Goal: Task Accomplishment & Management: Manage account settings

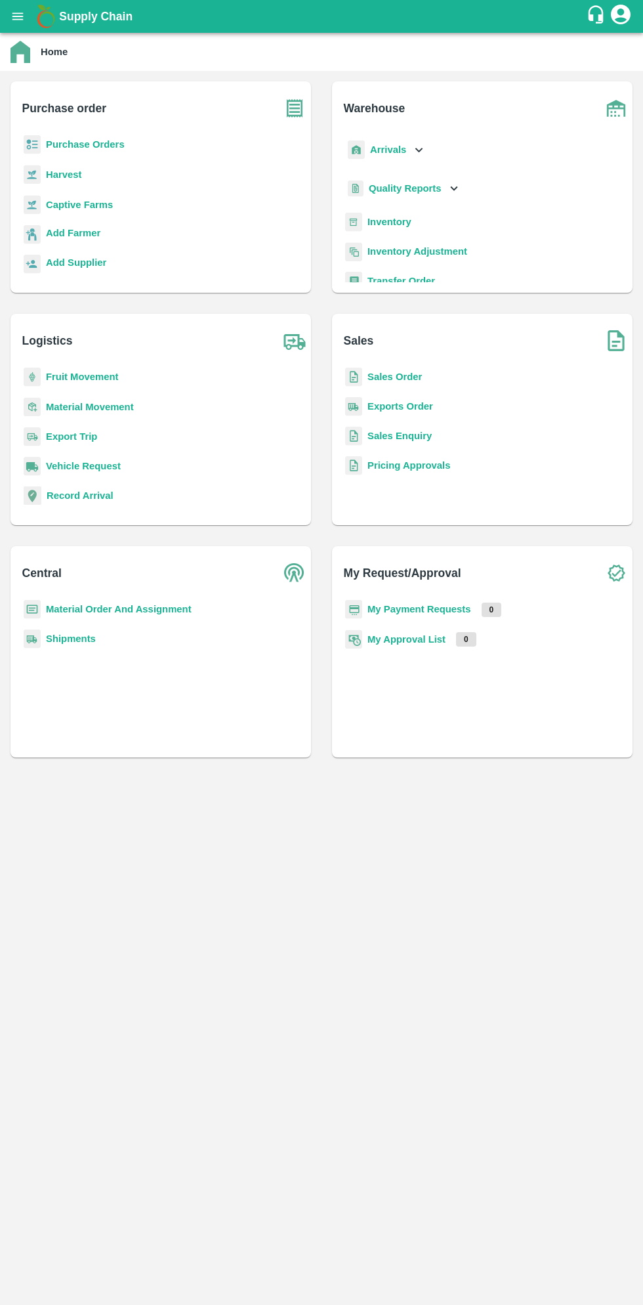
click at [83, 142] on b "Purchase Orders" at bounding box center [85, 144] width 79 height 11
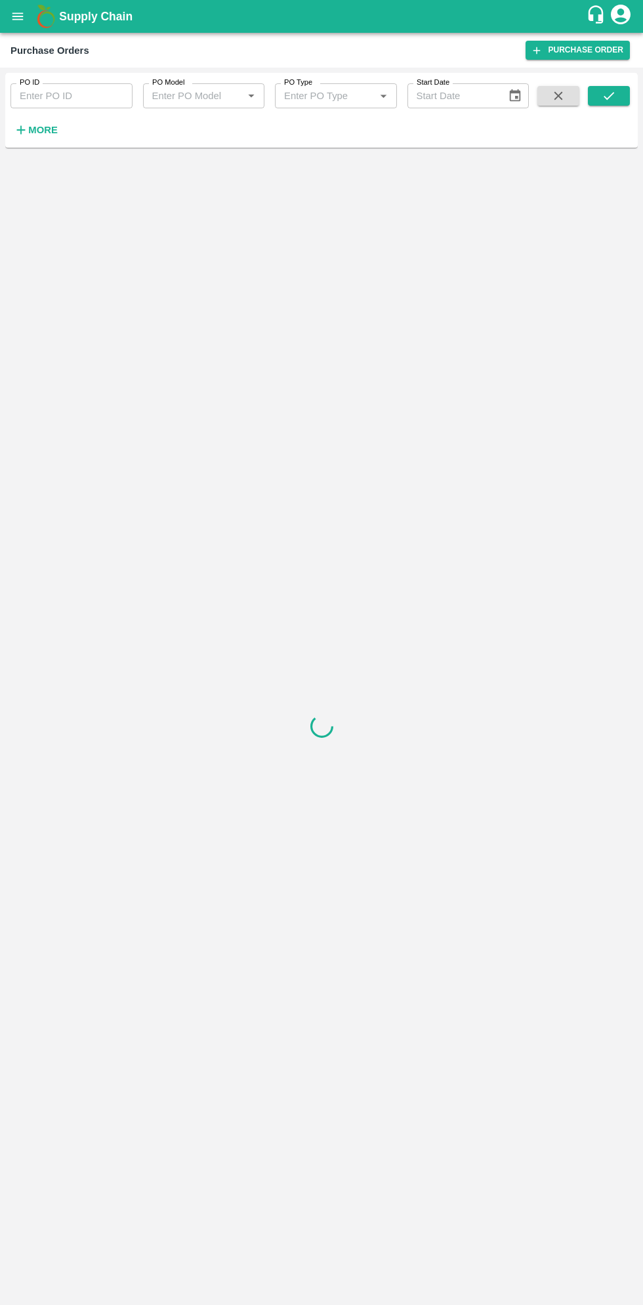
click at [45, 133] on strong "More" at bounding box center [43, 130] width 30 height 11
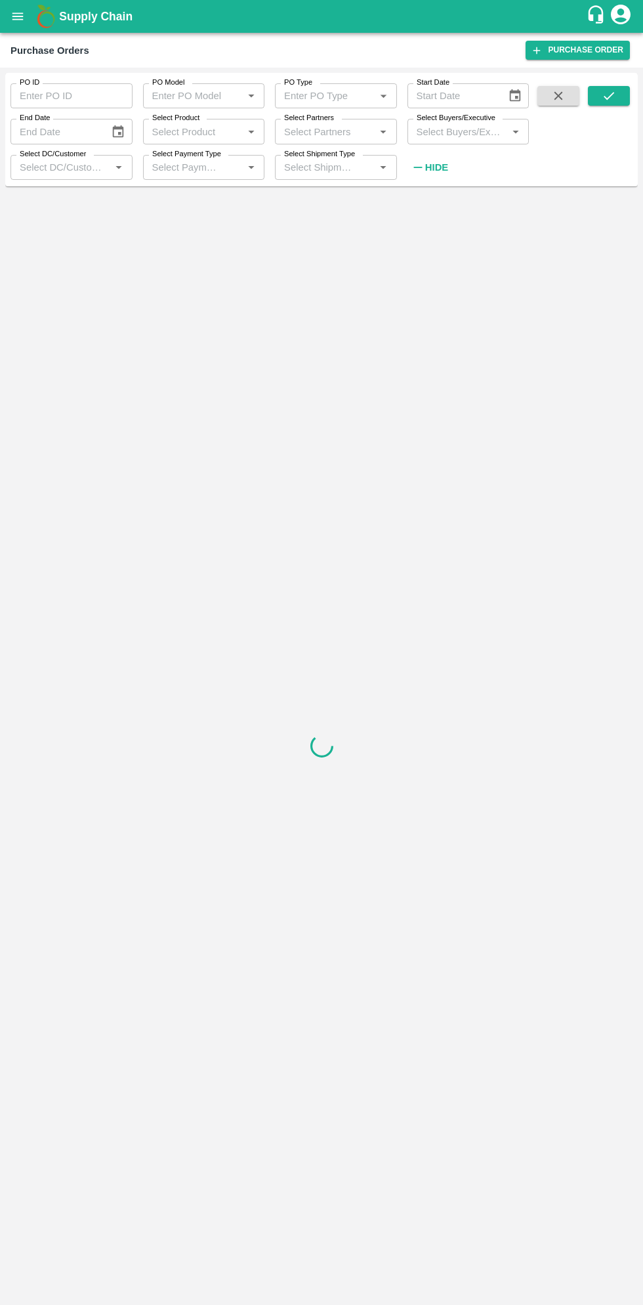
click at [462, 133] on input "Select Buyers/Executive" at bounding box center [458, 131] width 93 height 17
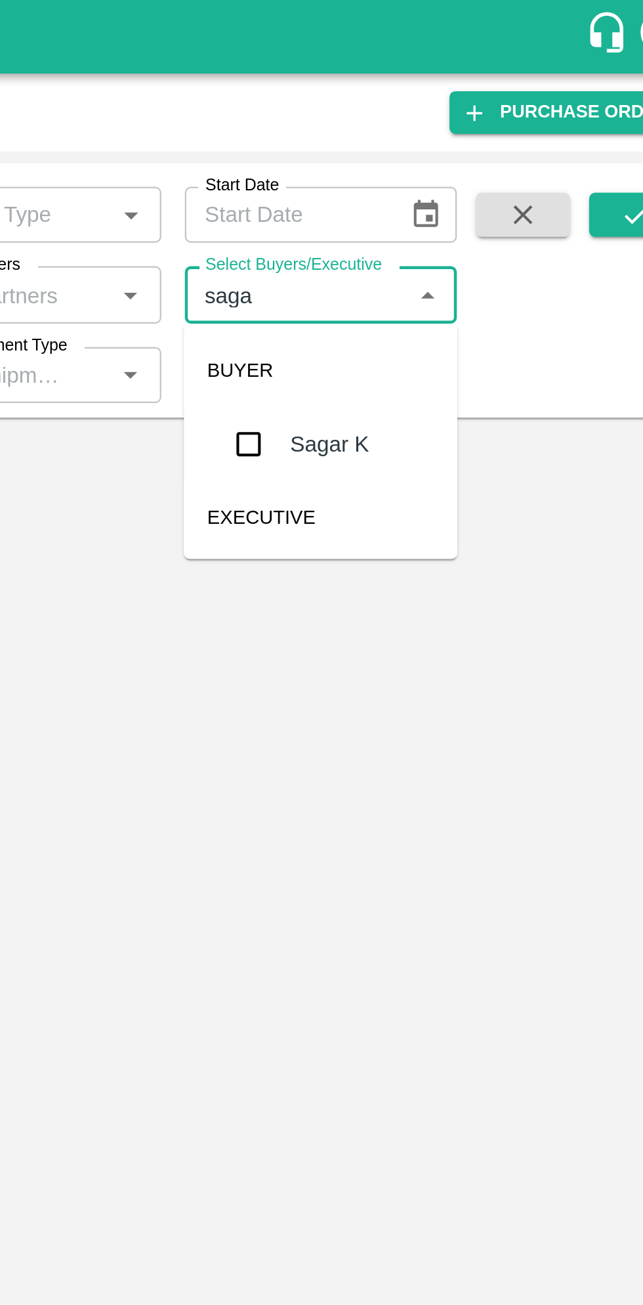
type input "sagar"
click at [430, 199] on input "checkbox" at bounding box center [436, 198] width 26 height 26
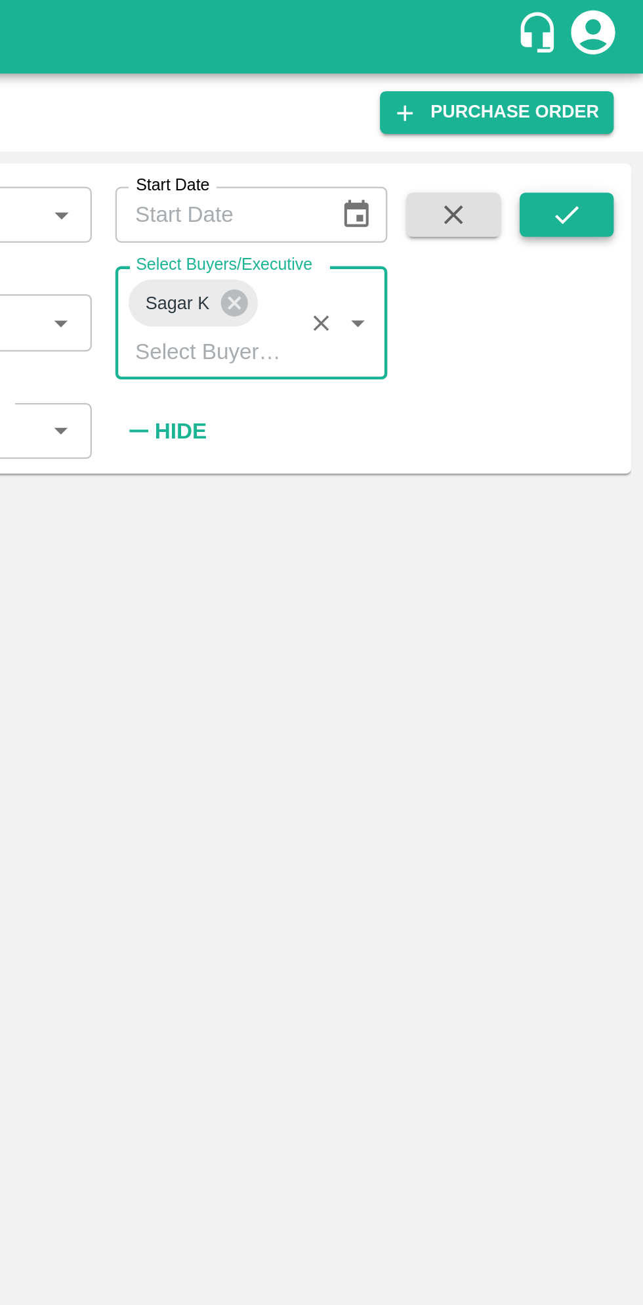
click at [616, 104] on button "submit" at bounding box center [609, 96] width 42 height 20
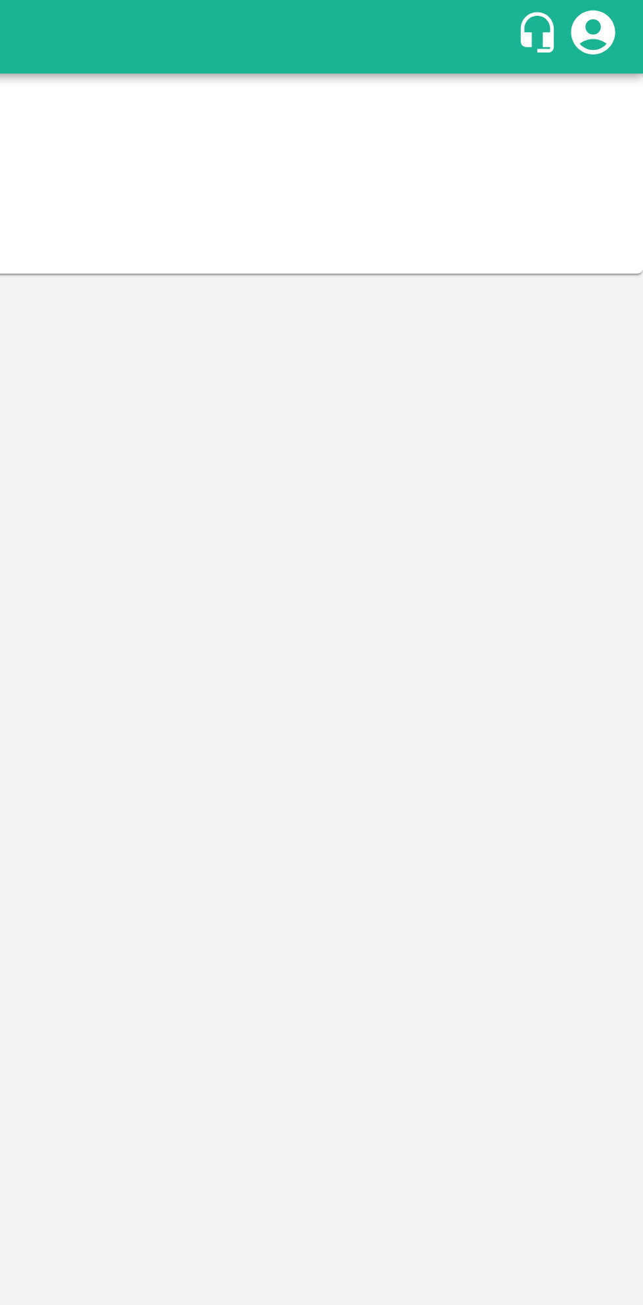
click at [621, 100] on summary "Click for error details" at bounding box center [322, 104] width 622 height 14
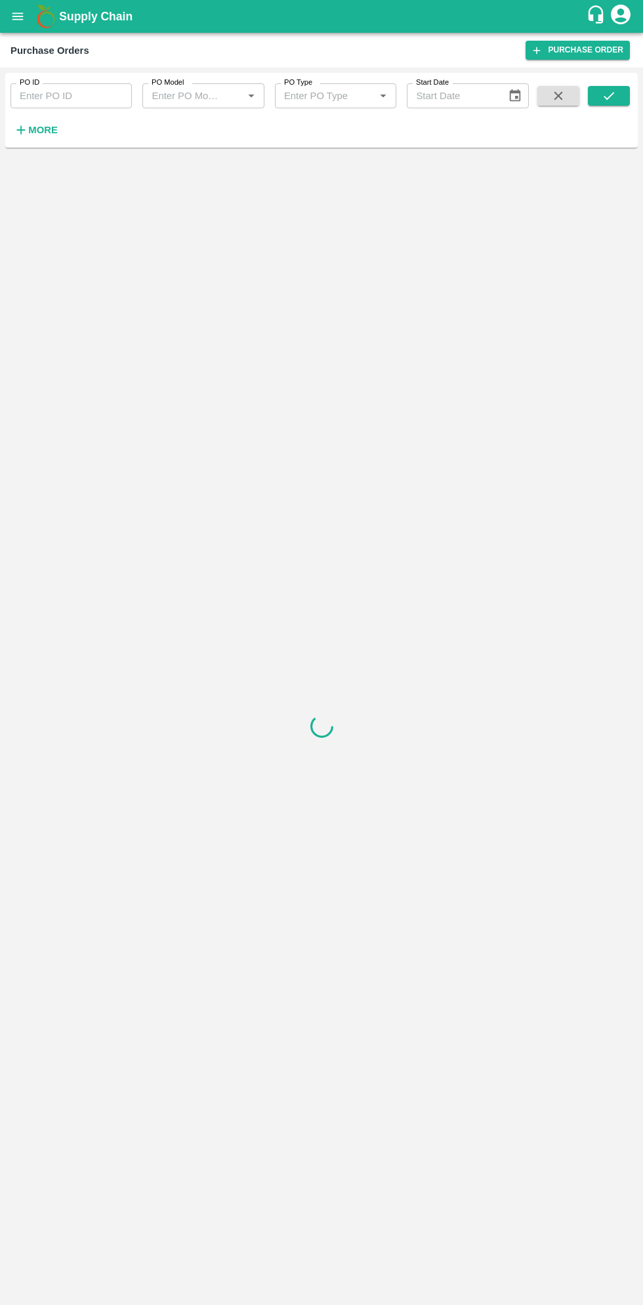
click at [35, 96] on input "PO ID" at bounding box center [71, 95] width 121 height 25
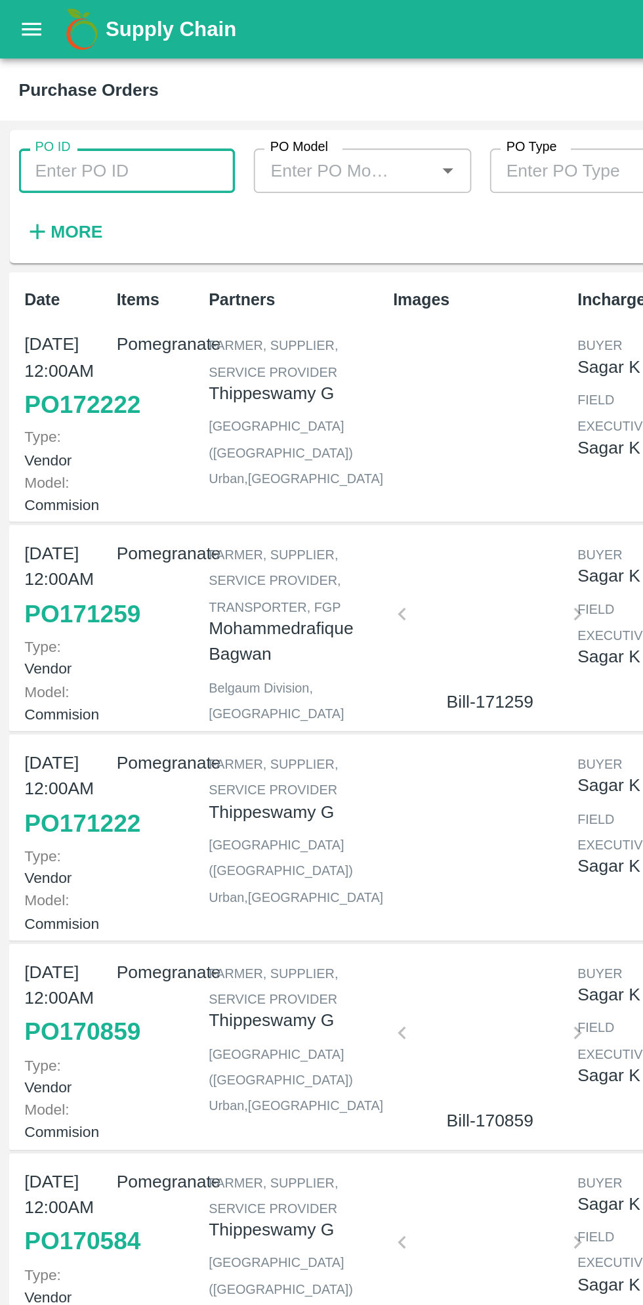
click at [47, 130] on strong "More" at bounding box center [43, 130] width 30 height 11
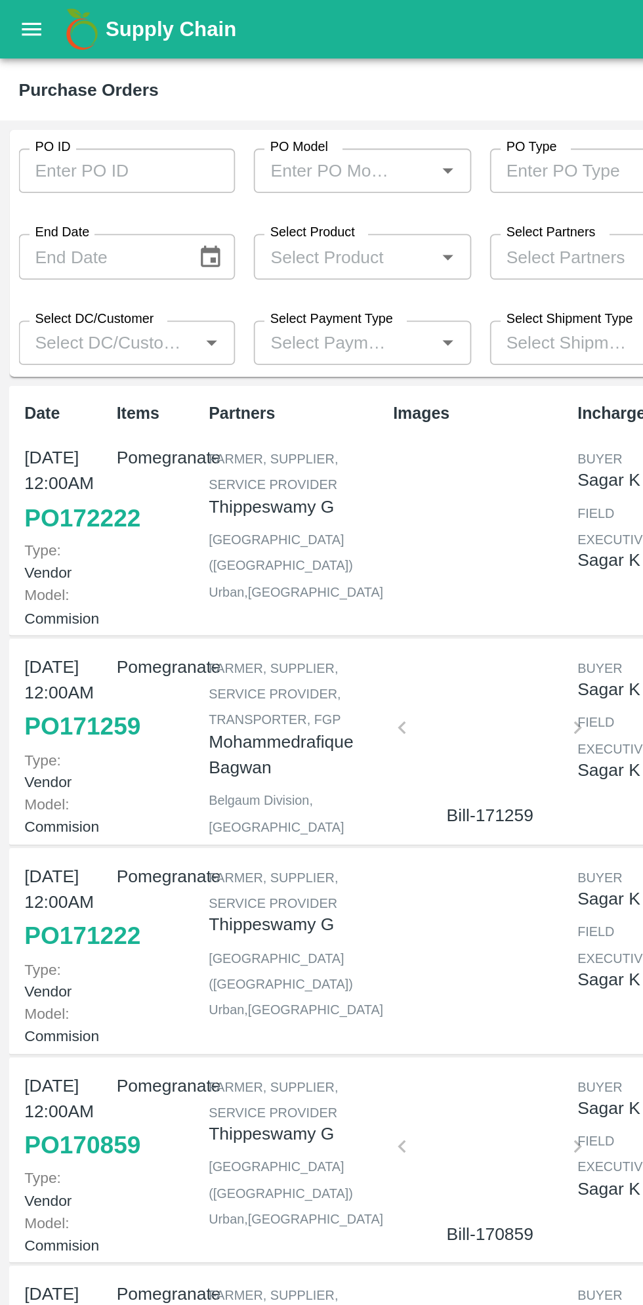
scroll to position [1, 0]
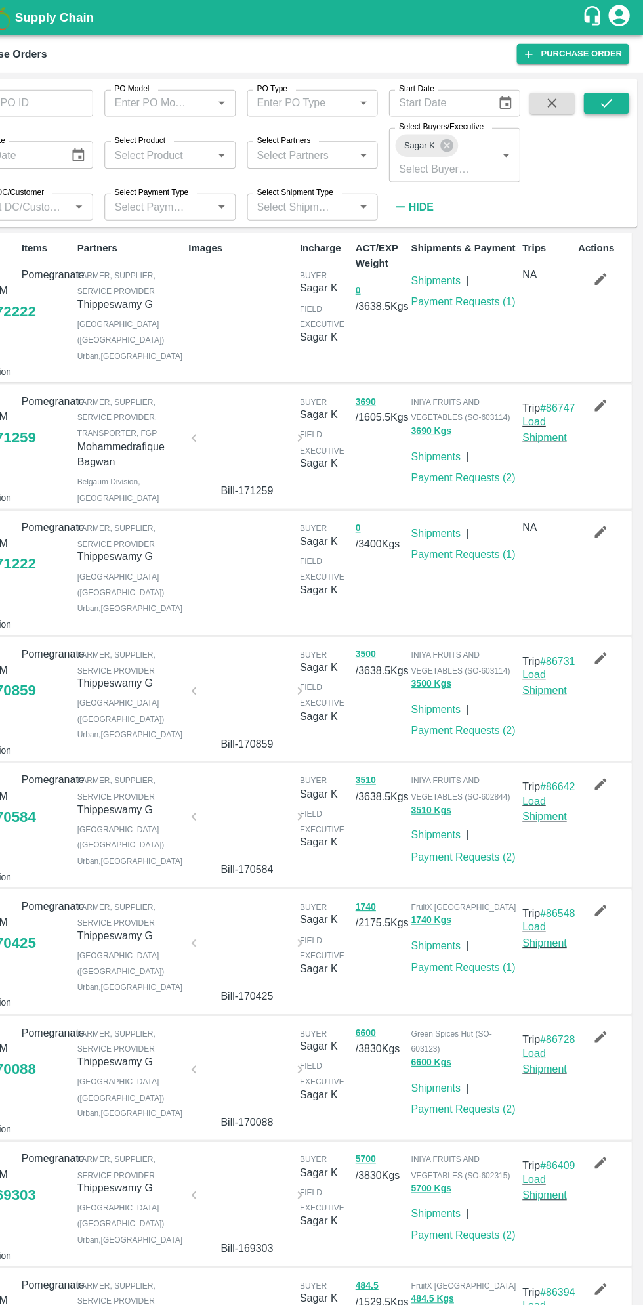
click at [609, 98] on icon "submit" at bounding box center [609, 96] width 11 height 8
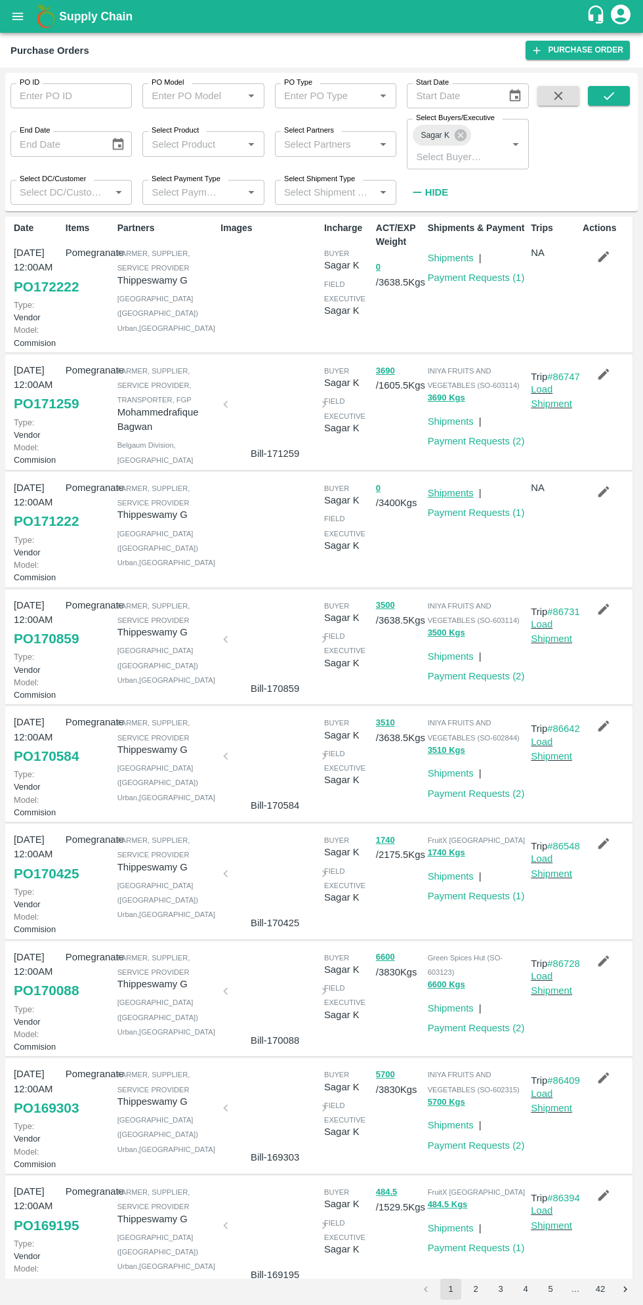
click at [453, 498] on link "Shipments" at bounding box center [451, 493] width 46 height 11
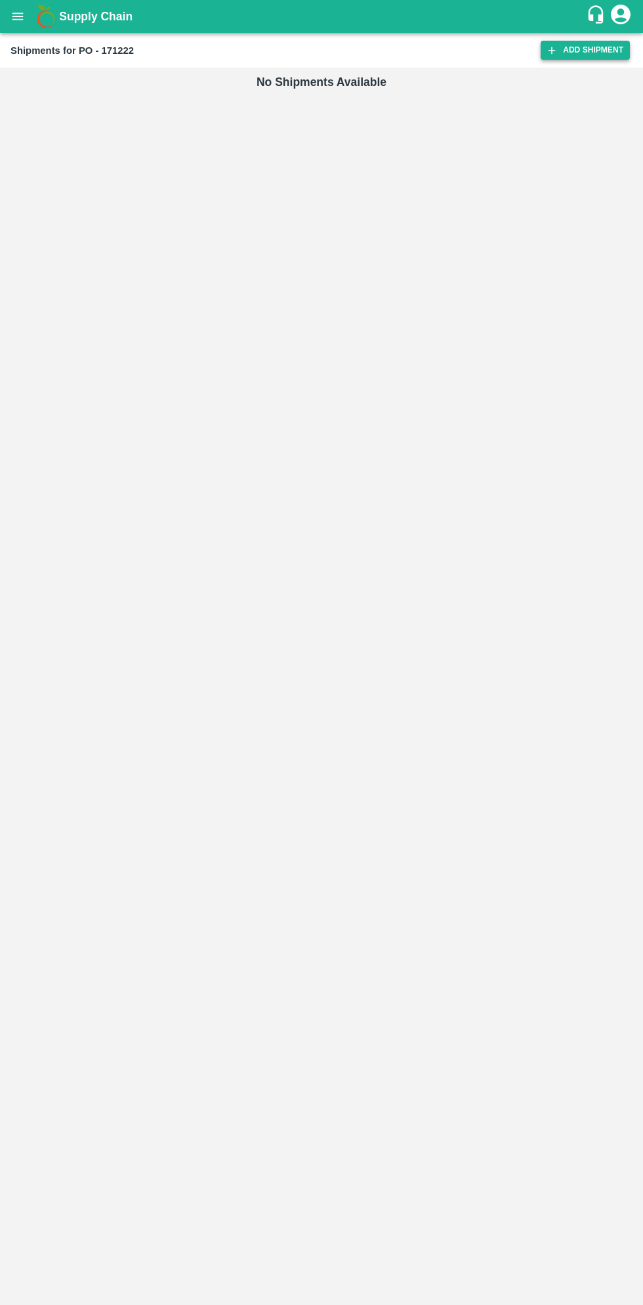
click at [571, 53] on link "Add Shipment" at bounding box center [585, 50] width 89 height 19
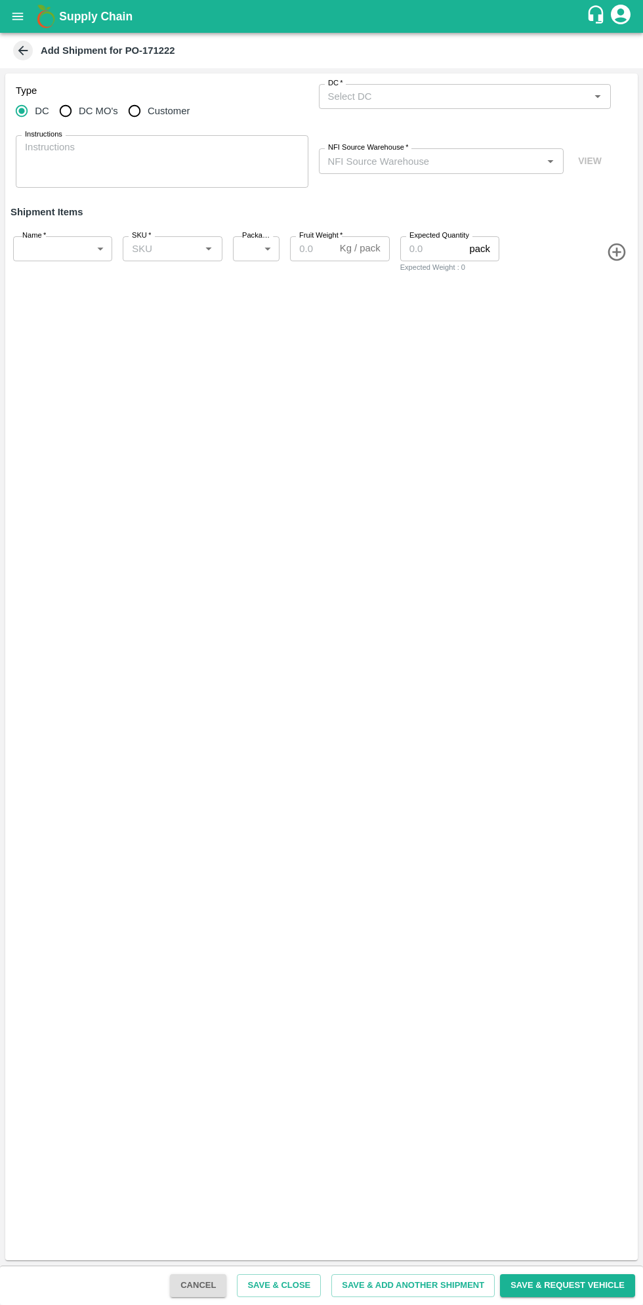
click at [139, 110] on input "Customer" at bounding box center [134, 111] width 26 height 26
radio input "true"
click at [481, 98] on input "Customer (Material Orders)   *" at bounding box center [454, 96] width 263 height 17
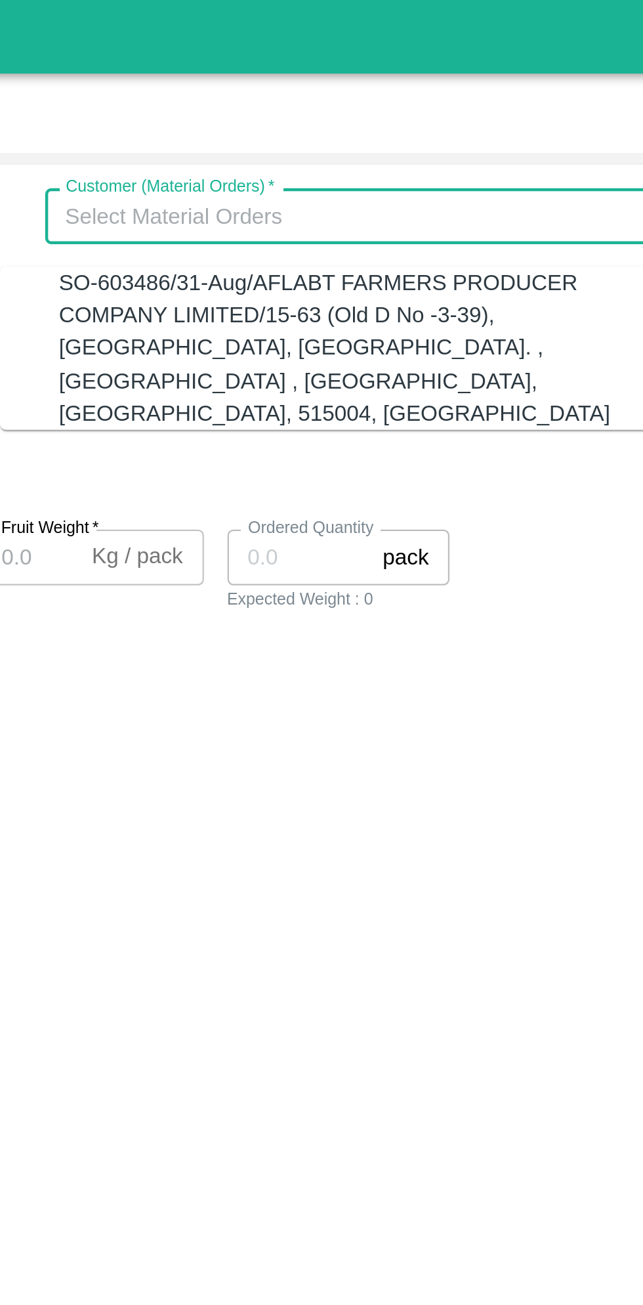
click at [468, 127] on div "SO-603486/31-Aug/AFLABT FARMERS PRODUCER COMPANY LIMITED/15-63 (Old D No -3-39)…" at bounding box center [458, 155] width 267 height 73
type input "SO-603486/31-Aug/AFLABT FARMERS PRODUCER COMPANY LIMITED/15-63 (Old D No -3-39)…"
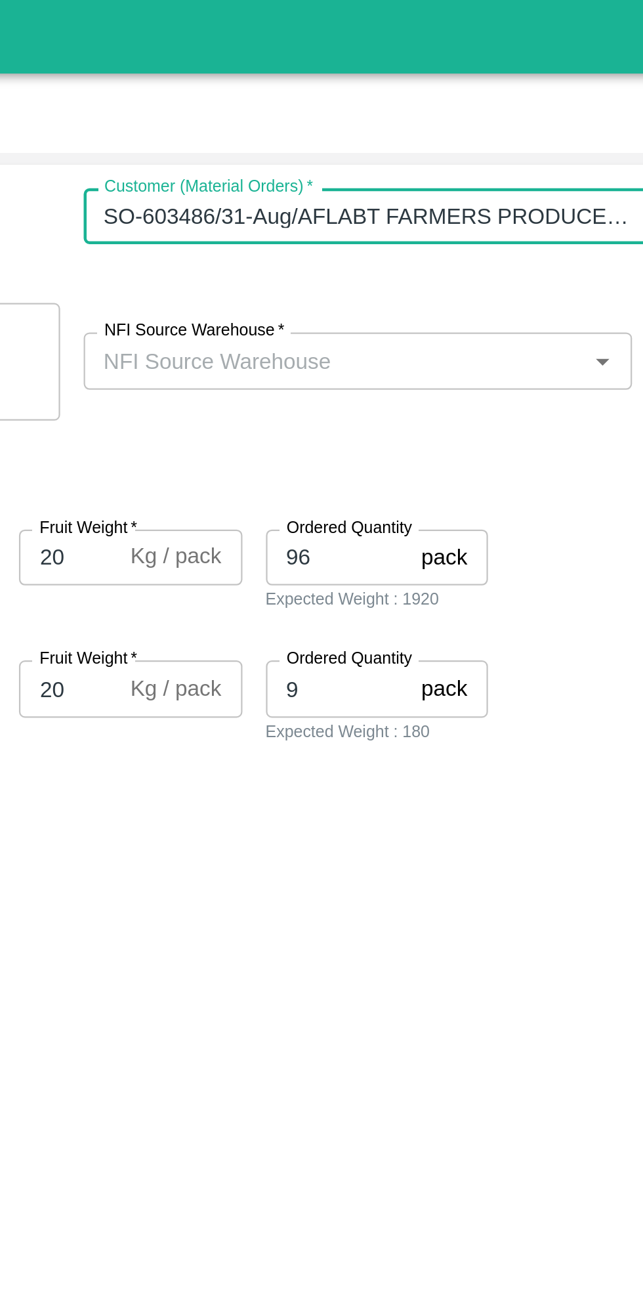
click at [485, 163] on input "NFI Source Warehouse   *" at bounding box center [431, 160] width 216 height 17
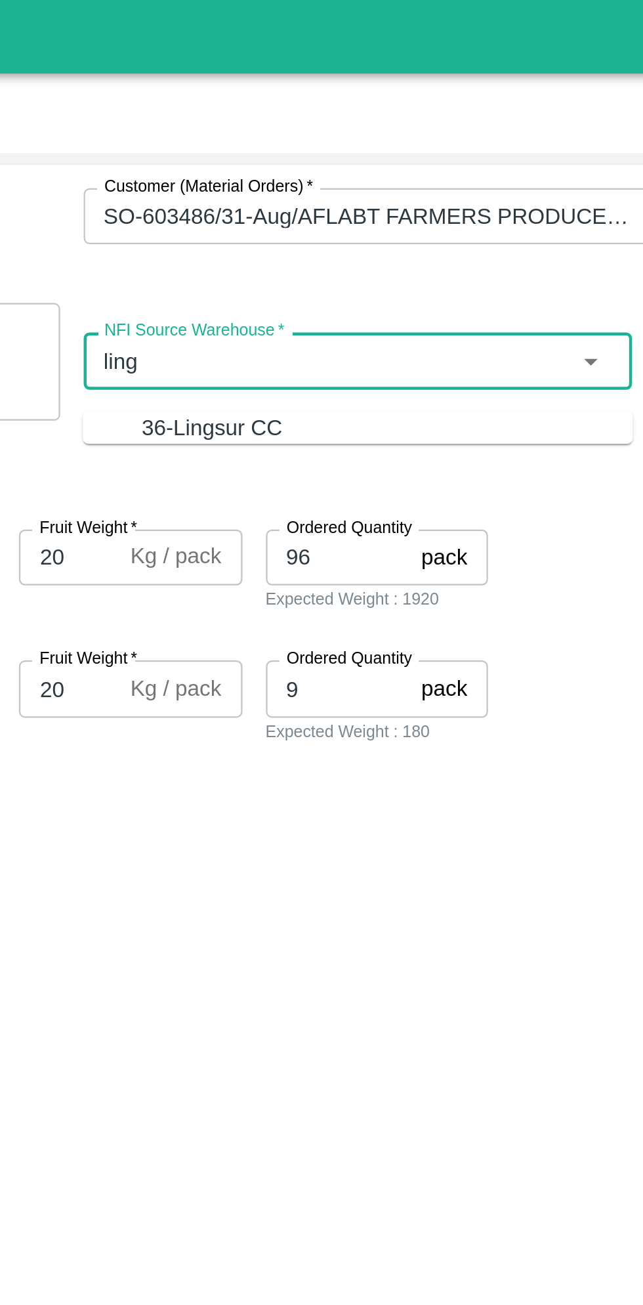
click at [462, 192] on div "36-Lingsur CC" at bounding box center [454, 191] width 219 height 14
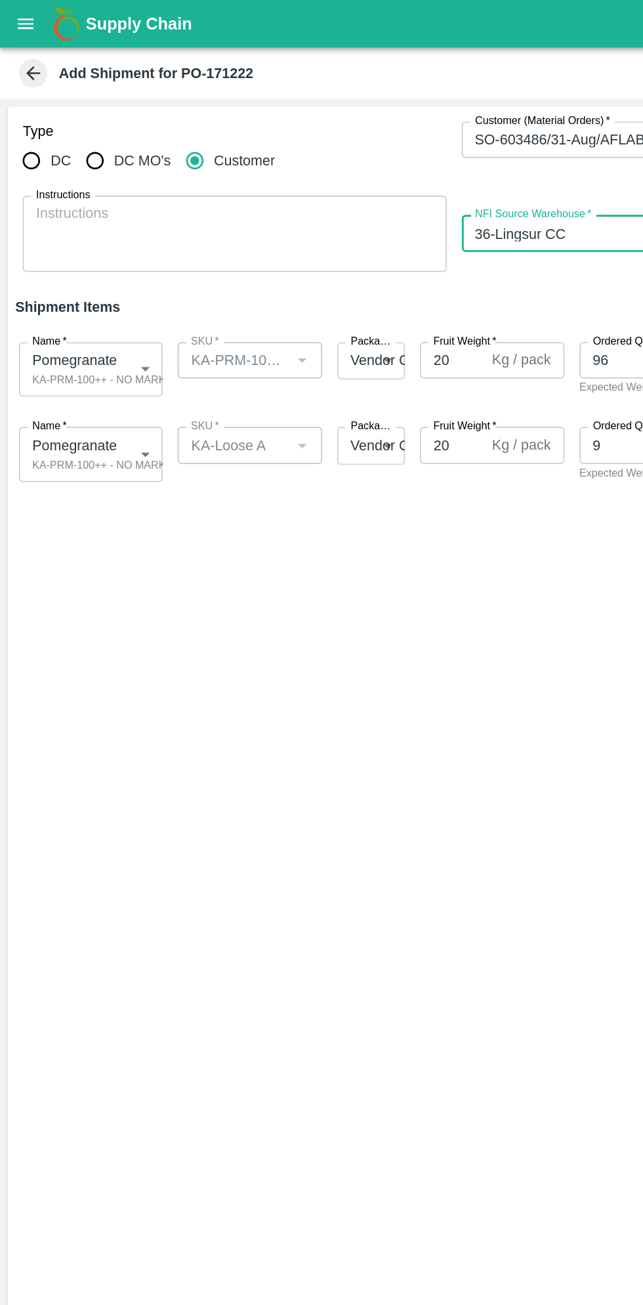
type input "36-Lingsur CC"
click at [91, 245] on body "Supply Chain Add Shipment for PO-171222 Type DC DC MO's Customer Customer (Mate…" at bounding box center [321, 652] width 643 height 1305
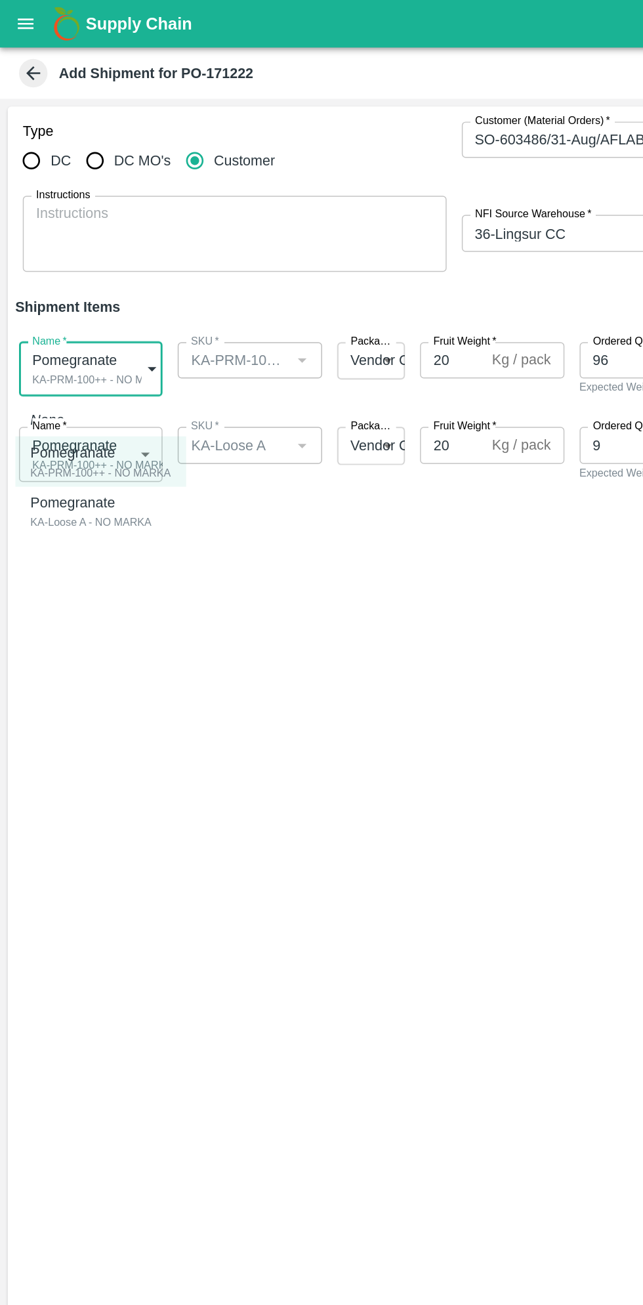
click at [103, 316] on div "Pomegranate KA-PRM-100++ - NO MARKA" at bounding box center [69, 318] width 97 height 27
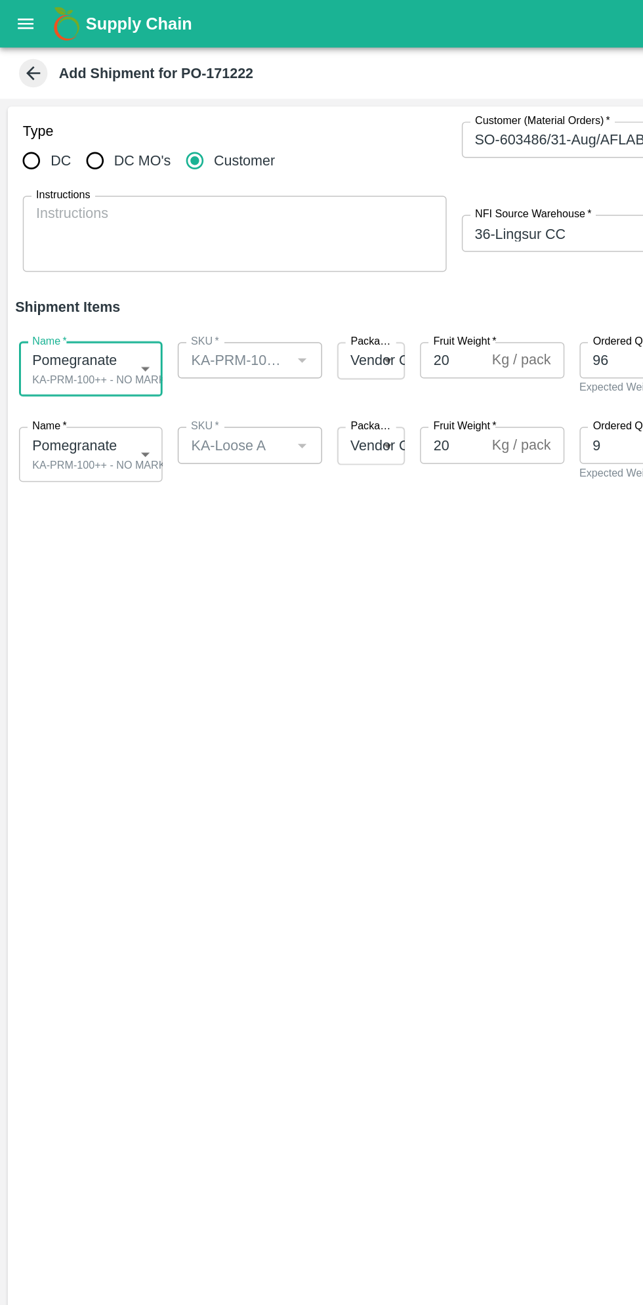
click at [84, 311] on body "Supply Chain Add Shipment for PO-171222 Type DC DC MO's Customer Customer (Mate…" at bounding box center [321, 652] width 643 height 1305
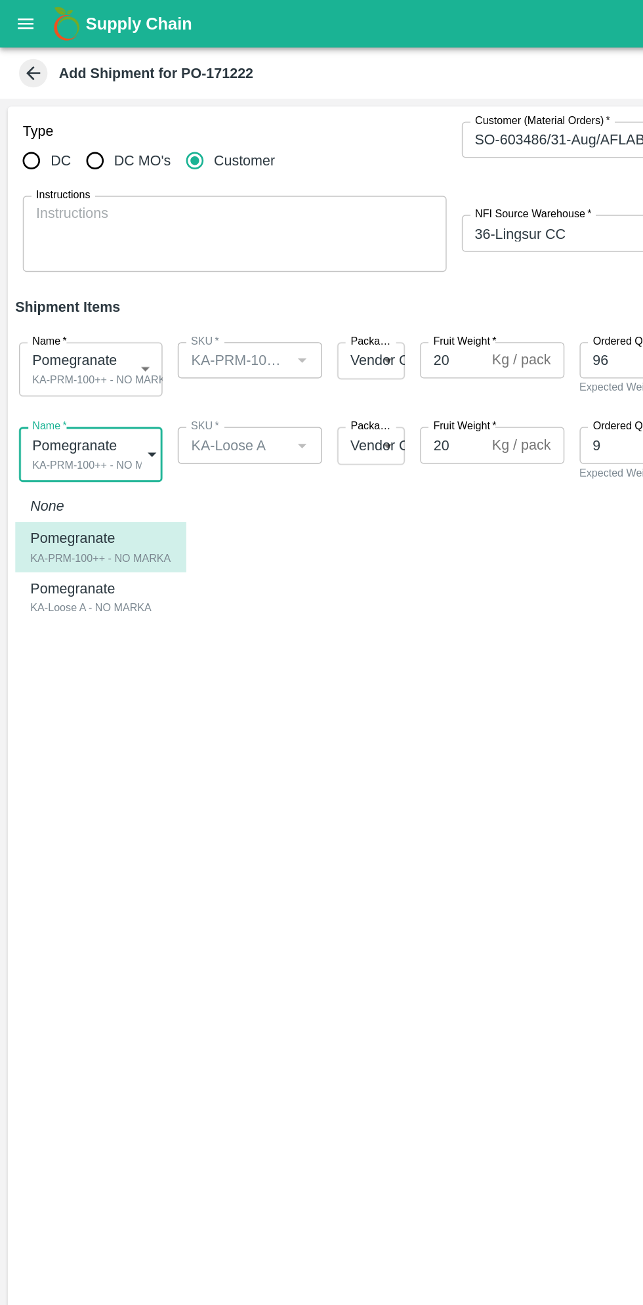
click at [83, 403] on div "Pomegranate" at bounding box center [62, 406] width 83 height 14
type input "1941851"
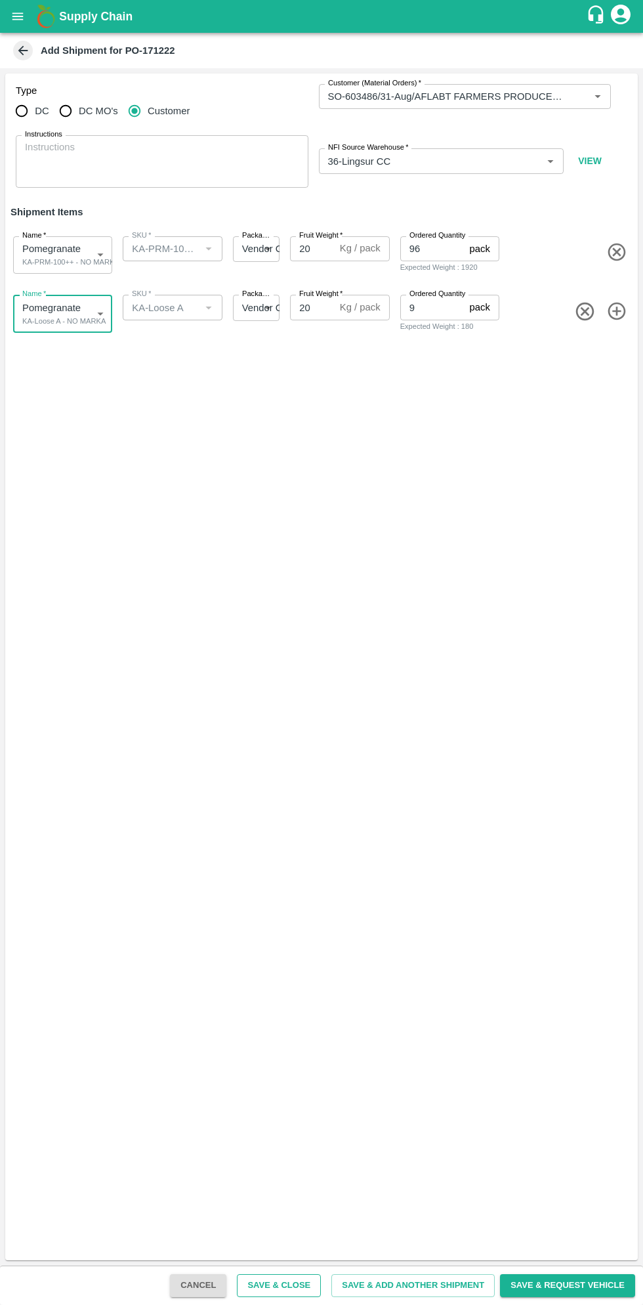
click at [302, 1285] on button "Save & Close" at bounding box center [279, 1285] width 84 height 23
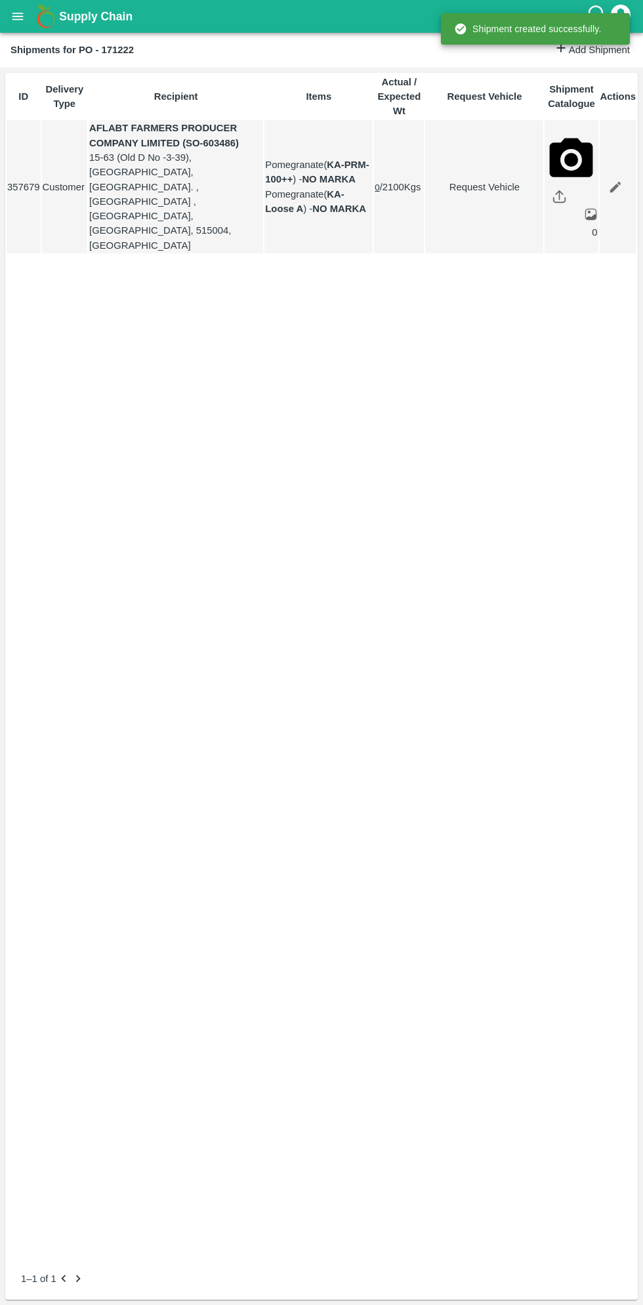
click at [19, 16] on icon "open drawer" at bounding box center [17, 15] width 11 height 7
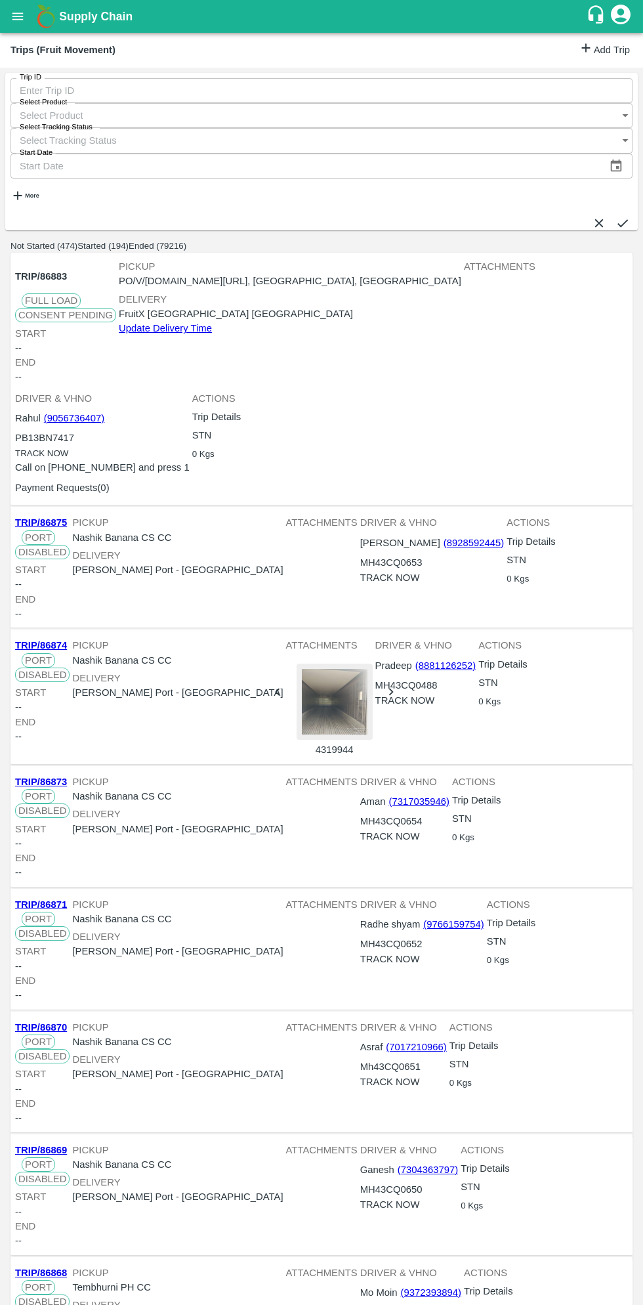
click at [586, 49] on link "Add Trip" at bounding box center [604, 50] width 51 height 19
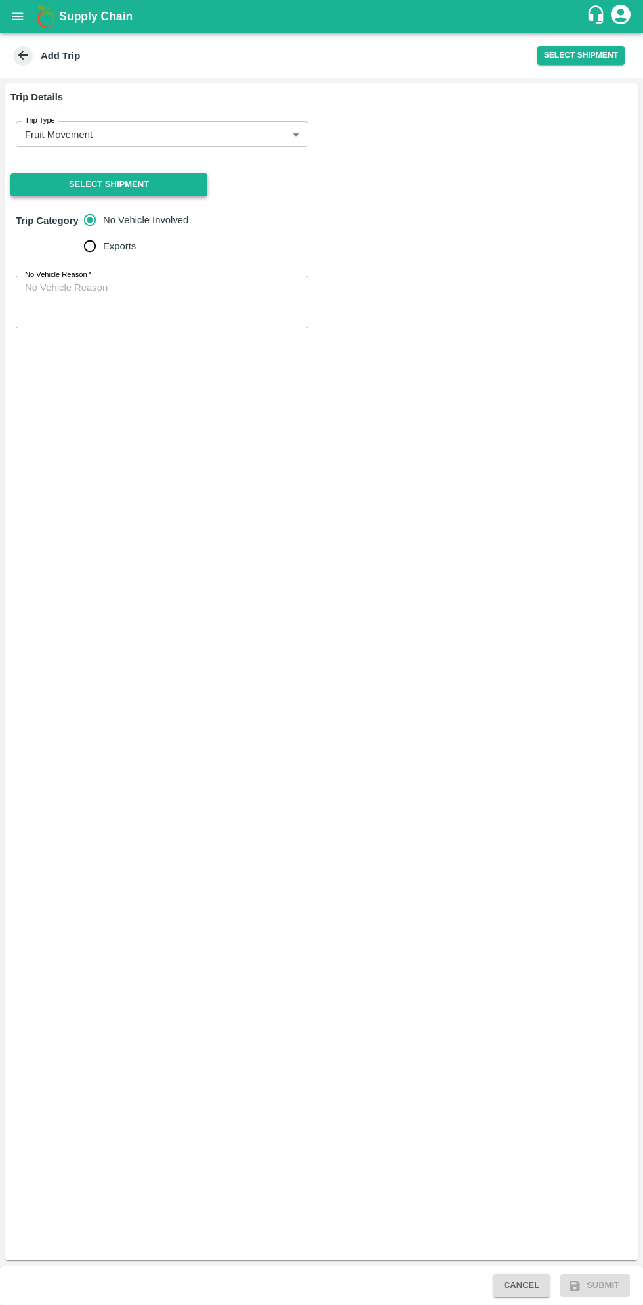
click at [158, 189] on button "Select Shipment" at bounding box center [109, 184] width 197 height 23
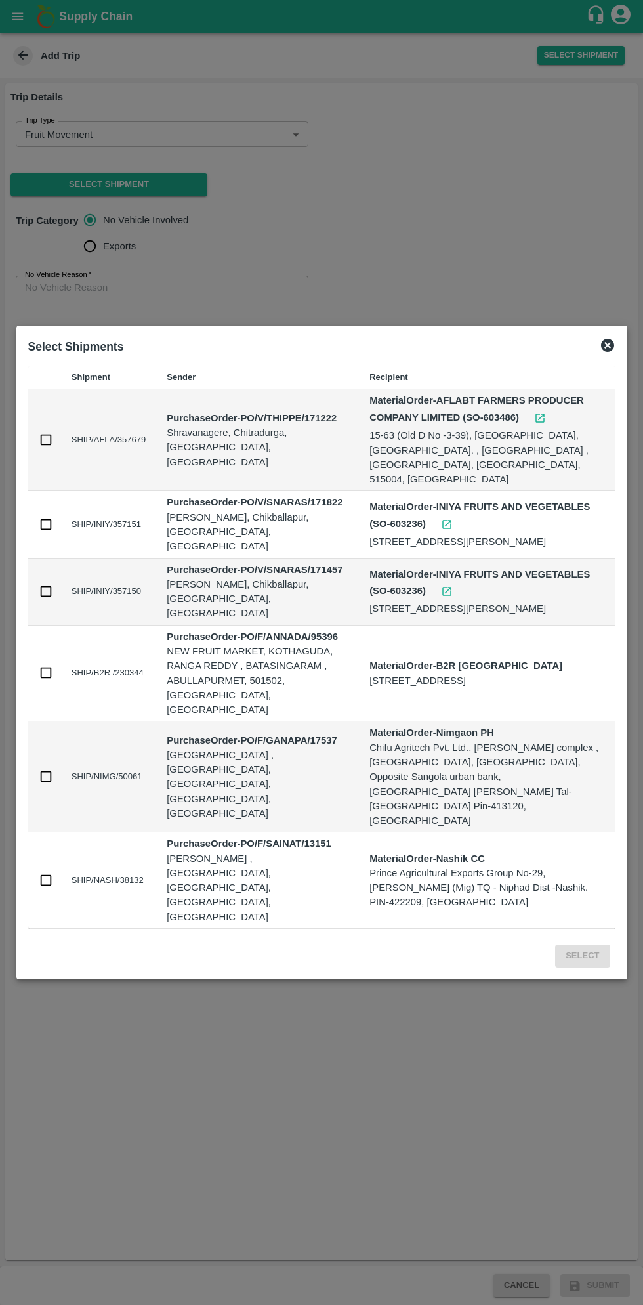
click at [53, 447] on input "checkbox" at bounding box center [46, 440] width 14 height 14
checkbox input "true"
click at [585, 945] on button "Select" at bounding box center [582, 956] width 54 height 23
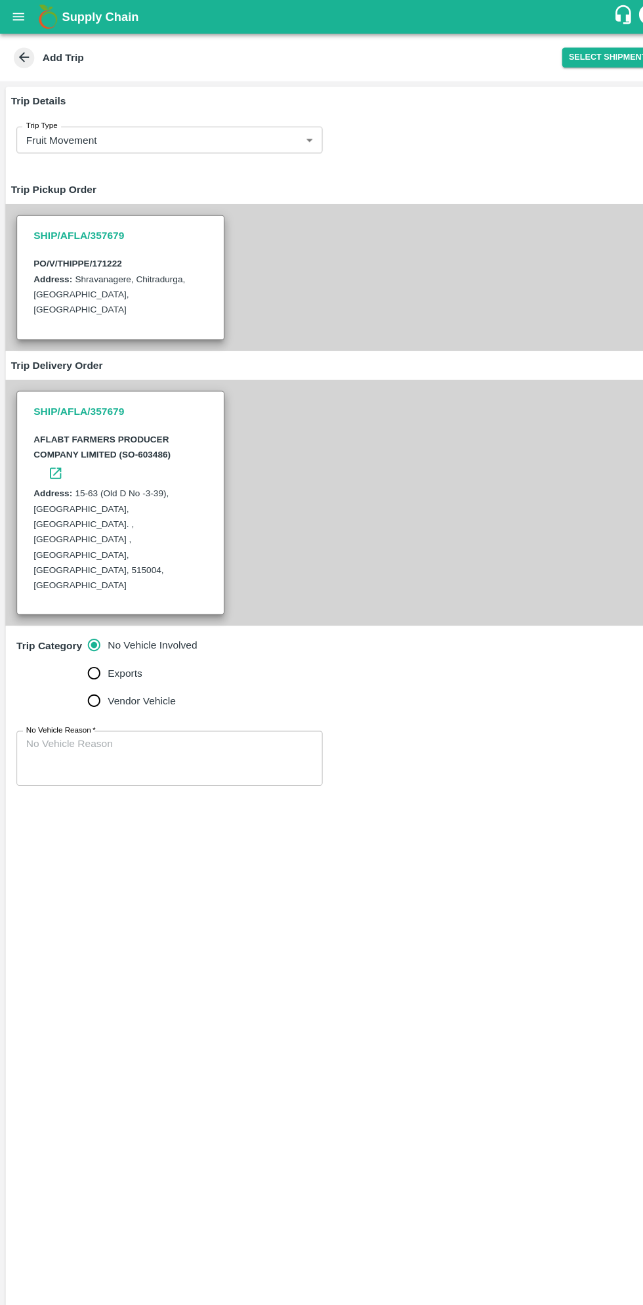
click at [174, 705] on textarea "No Vehicle Reason   *" at bounding box center [162, 725] width 274 height 41
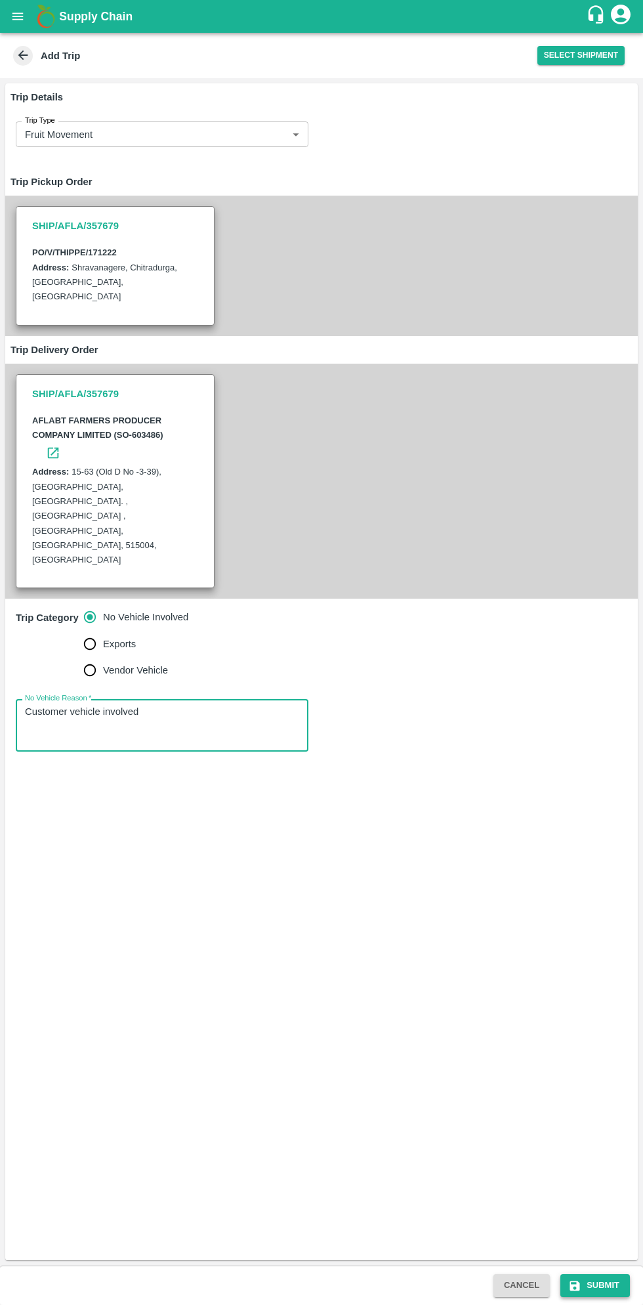
type textarea "Customer vehicle involved"
click at [597, 1282] on button "Submit" at bounding box center [596, 1285] width 70 height 23
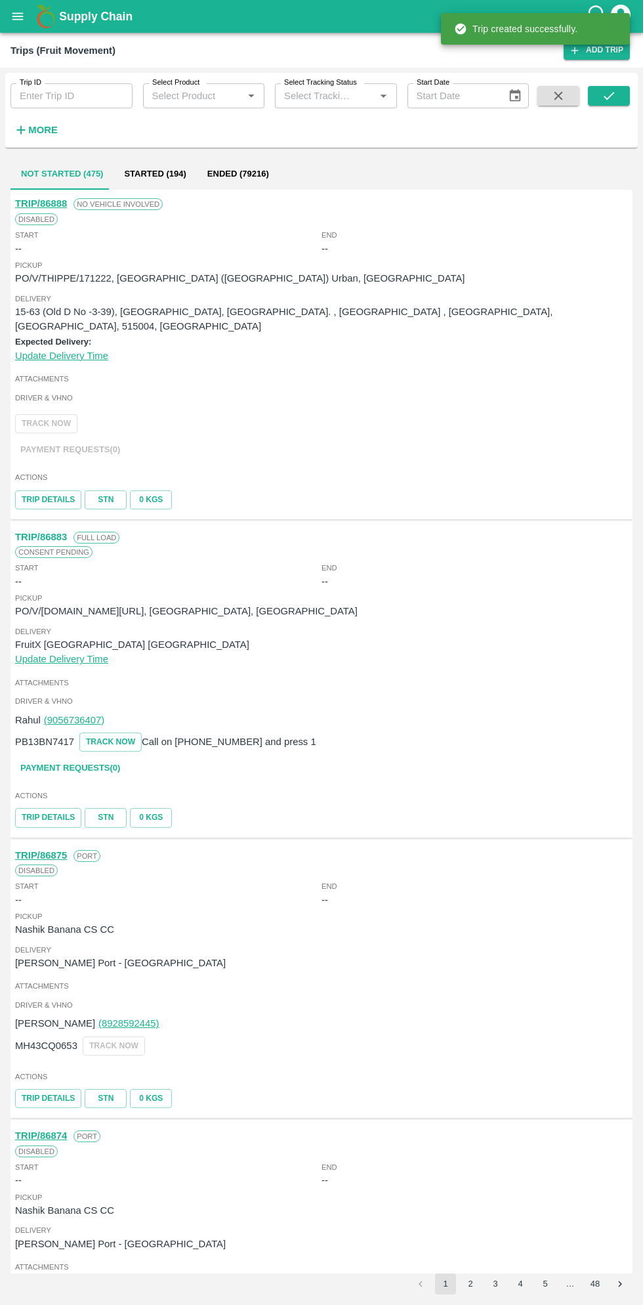
click at [62, 16] on b "Supply Chain" at bounding box center [96, 16] width 74 height 13
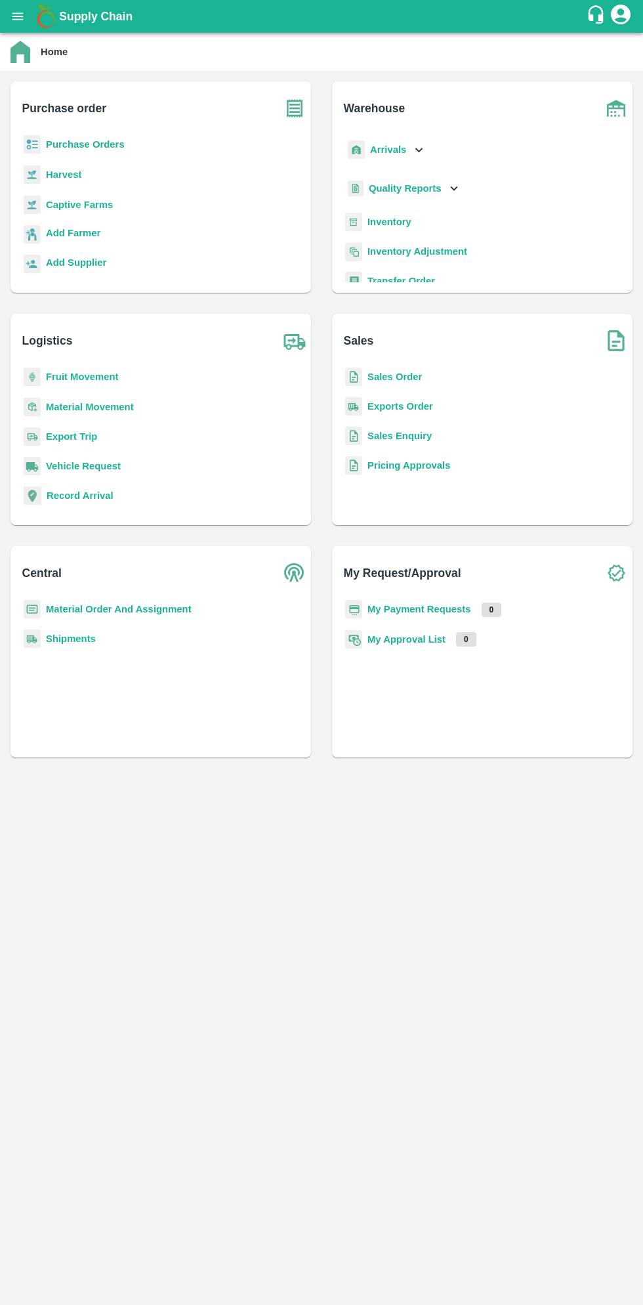
click at [17, 16] on icon "open drawer" at bounding box center [17, 15] width 11 height 7
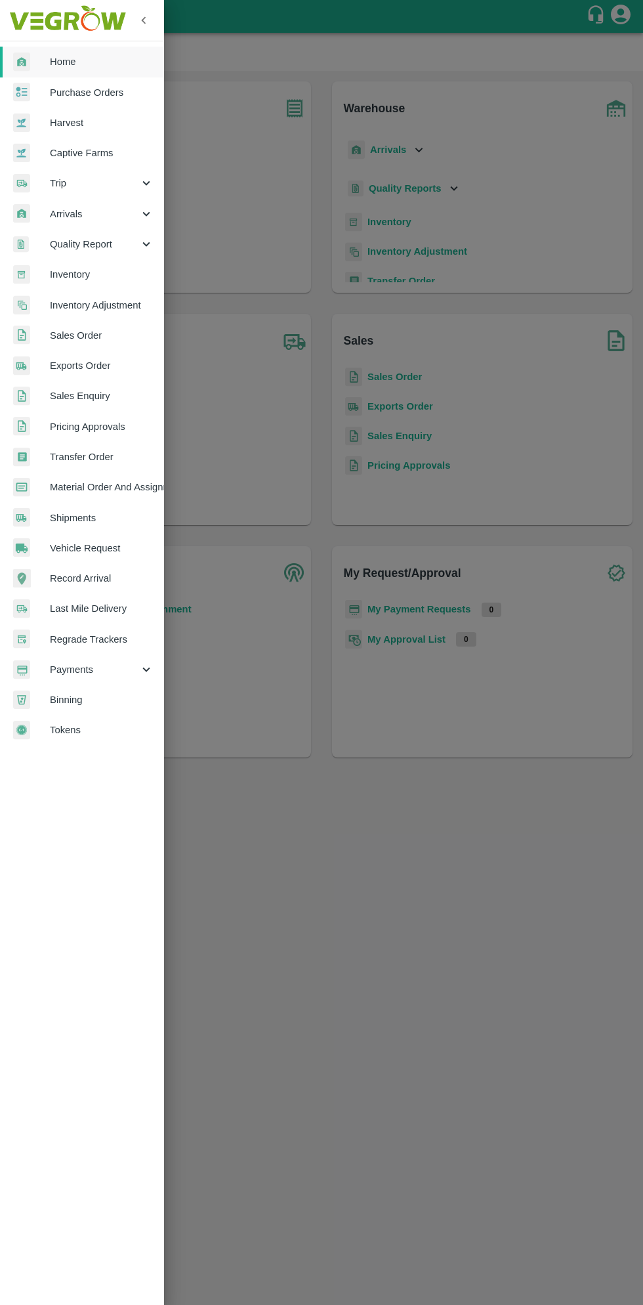
click at [115, 85] on span "Purchase Orders" at bounding box center [102, 92] width 104 height 14
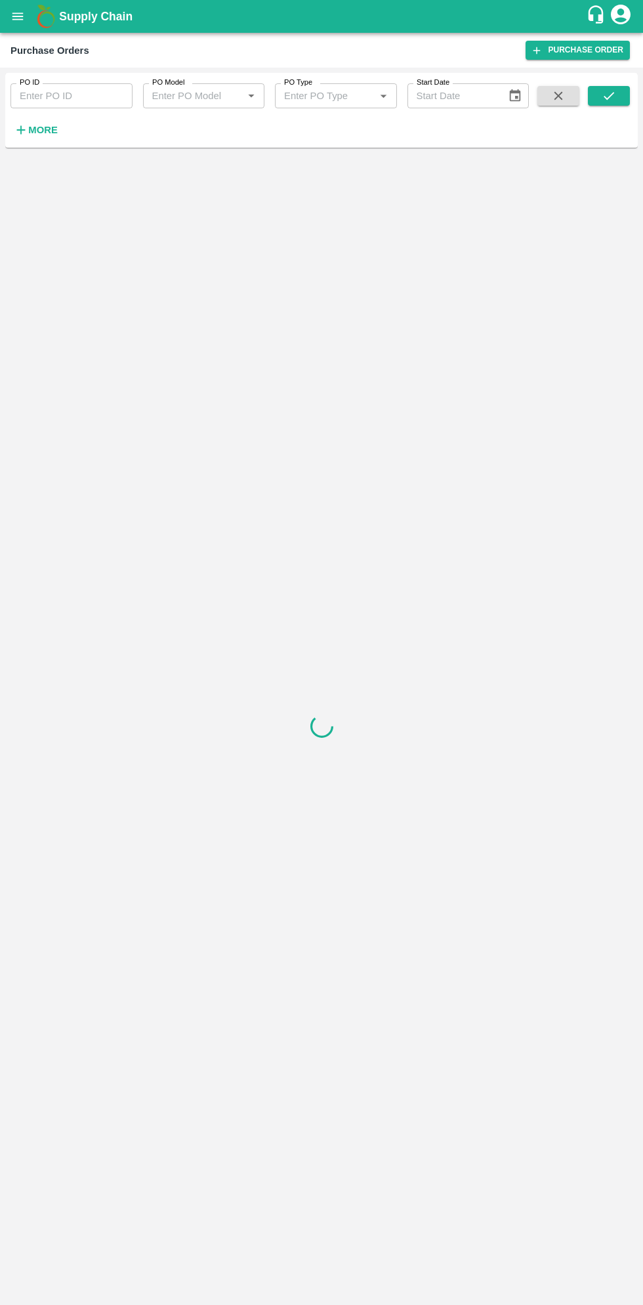
click at [46, 130] on strong "More" at bounding box center [43, 130] width 30 height 11
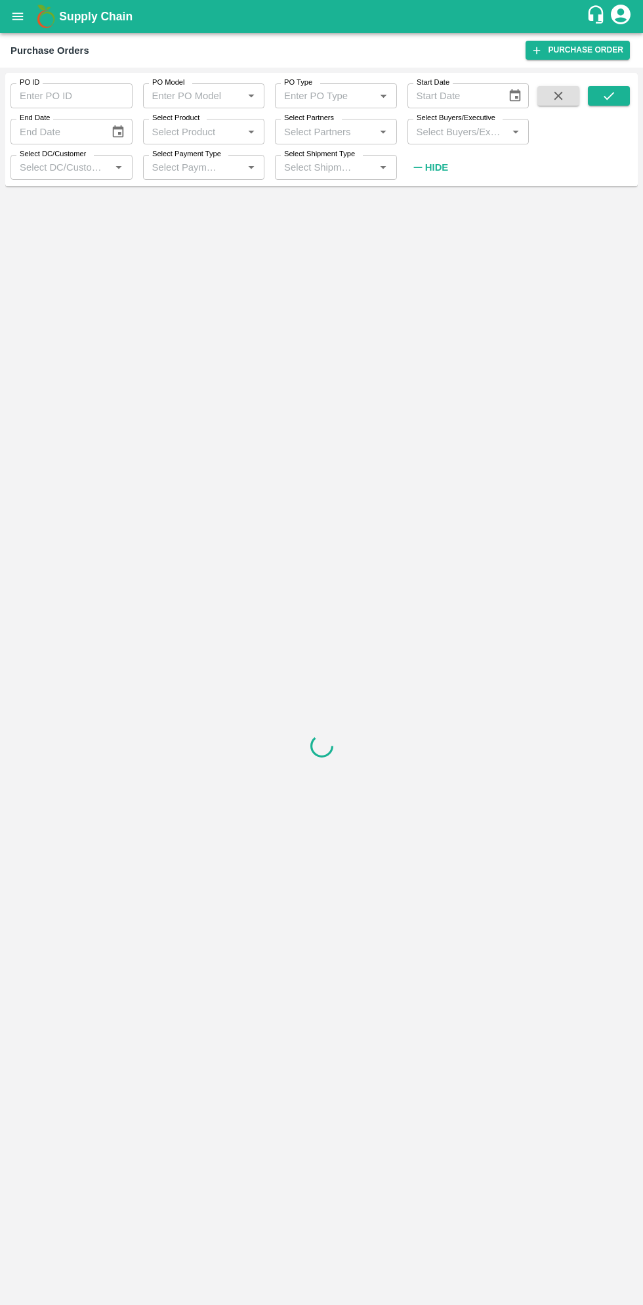
click at [471, 129] on input "Select Buyers/Executive" at bounding box center [458, 131] width 93 height 17
type input "sagar"
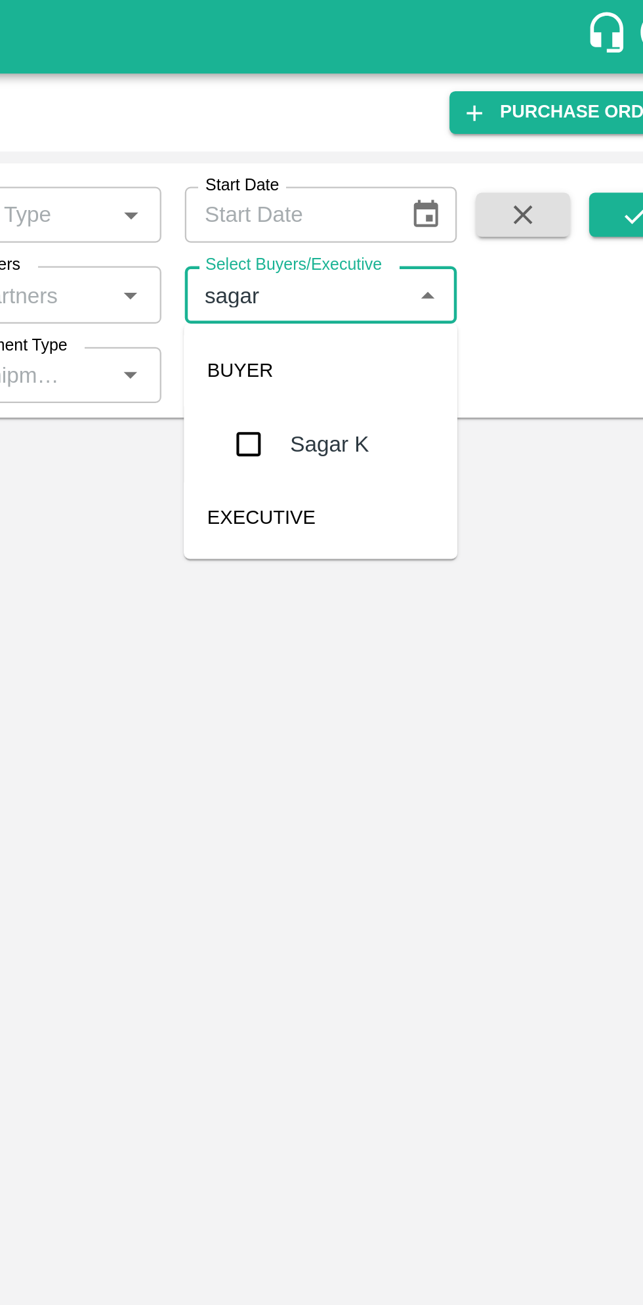
click at [433, 202] on input "checkbox" at bounding box center [436, 198] width 26 height 26
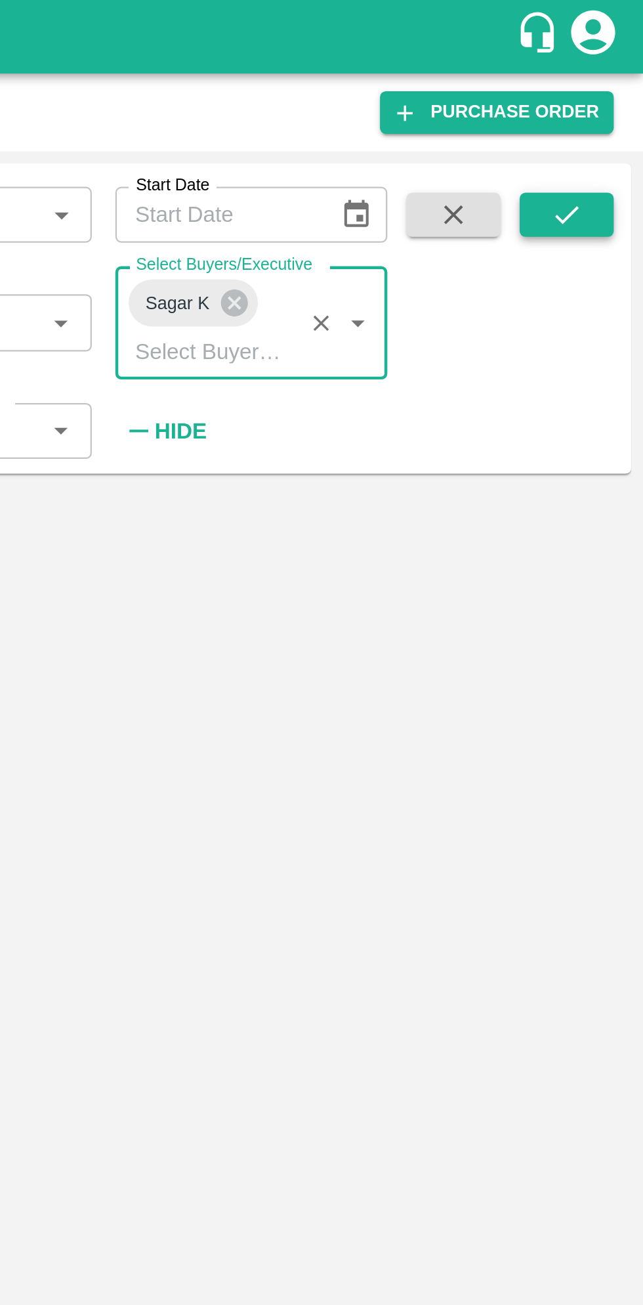
click at [615, 102] on icon "submit" at bounding box center [609, 96] width 14 height 14
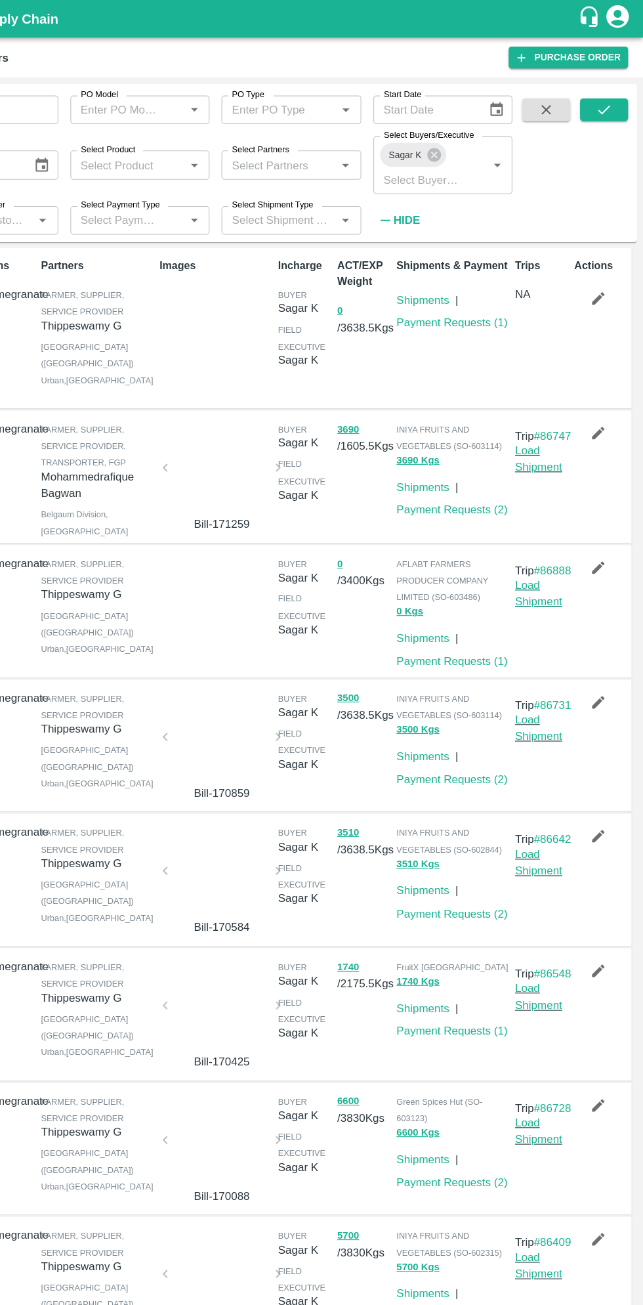
click at [553, 530] on link "Load Shipment" at bounding box center [551, 518] width 41 height 25
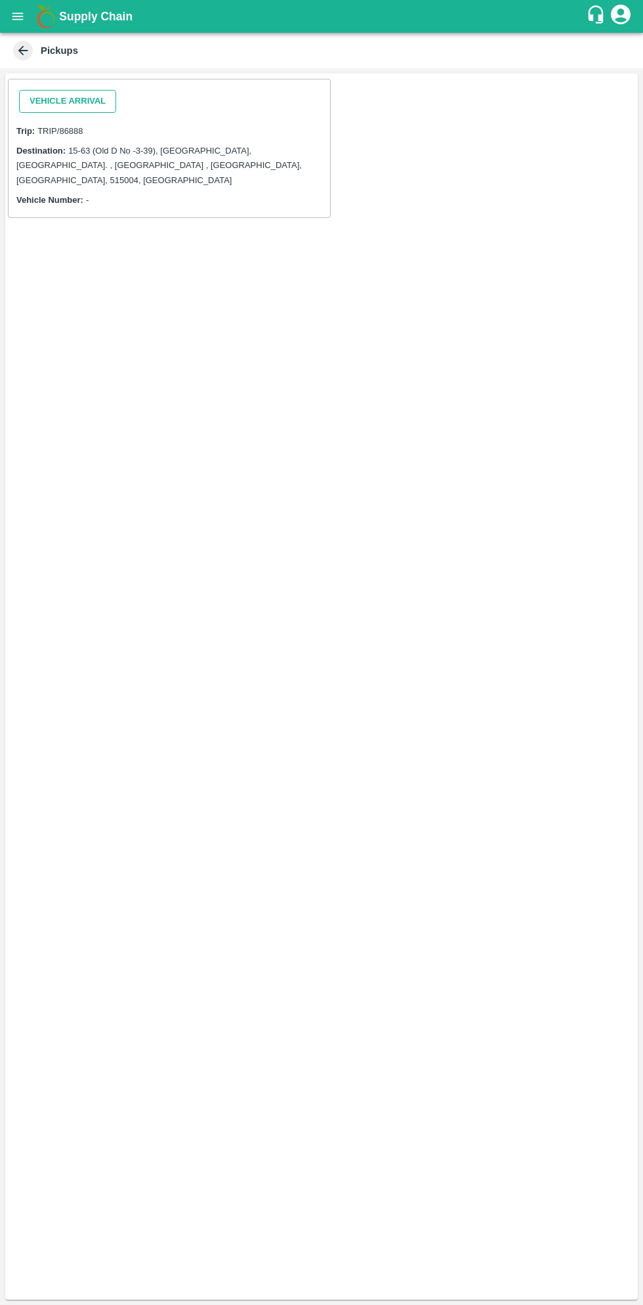
click at [85, 95] on button "Vehicle Arrival" at bounding box center [67, 101] width 97 height 23
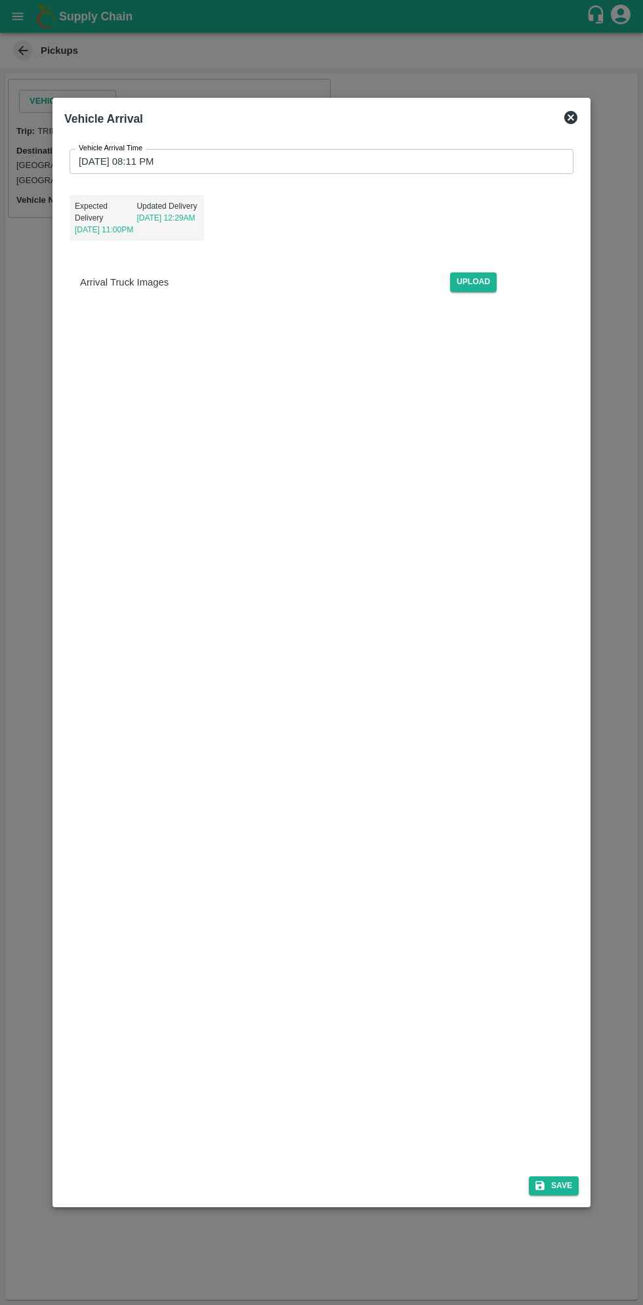
click at [265, 162] on input "28/08/2025 08:11 PM" at bounding box center [317, 161] width 495 height 25
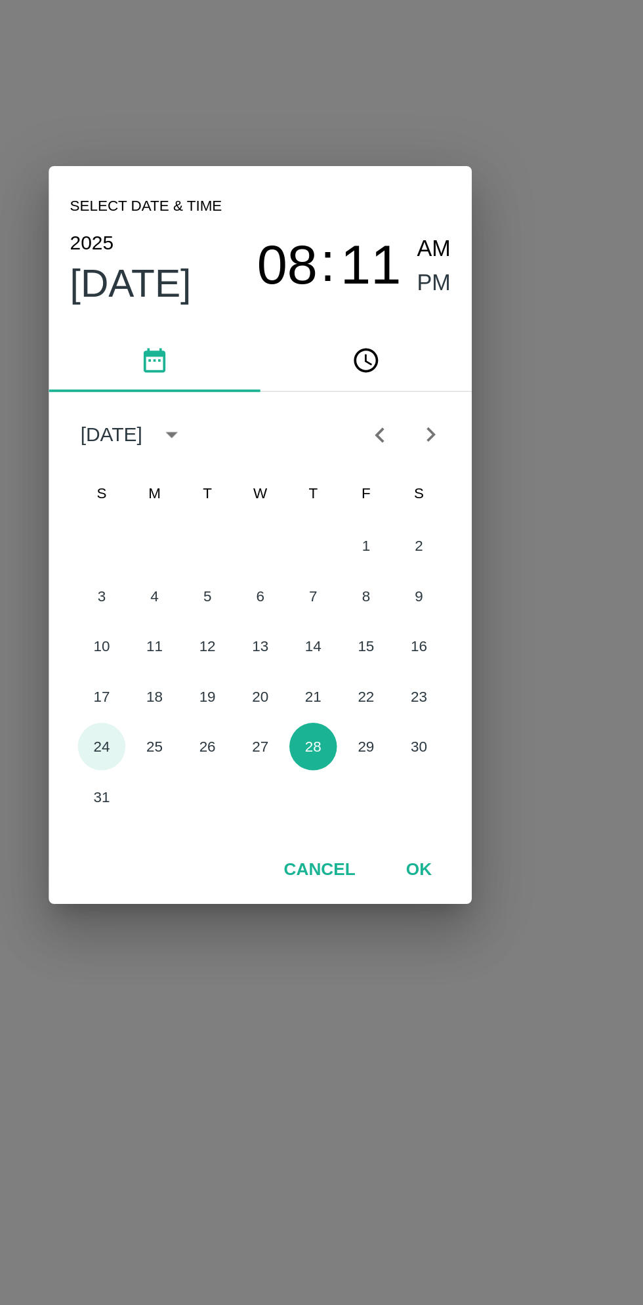
click at [244, 761] on button "24" at bounding box center [243, 758] width 24 height 24
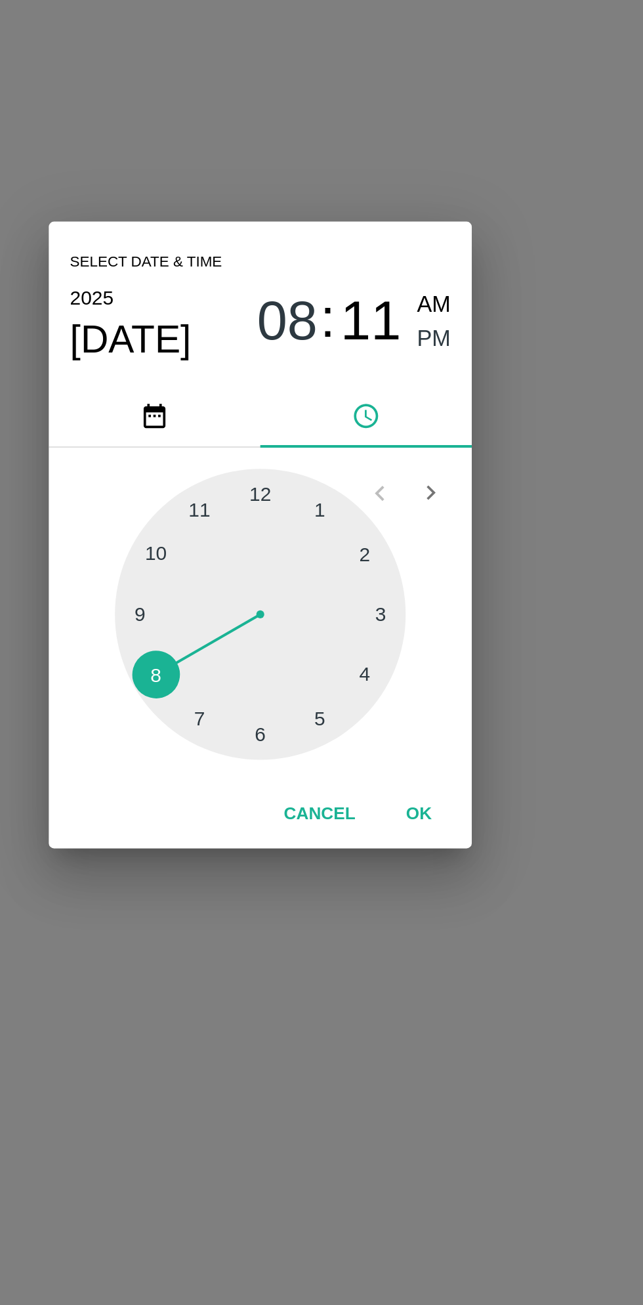
click at [412, 533] on span "AM" at bounding box center [408, 539] width 17 height 18
type input "24/08/2025 08:11 AM"
click at [402, 793] on button "OK" at bounding box center [400, 791] width 42 height 23
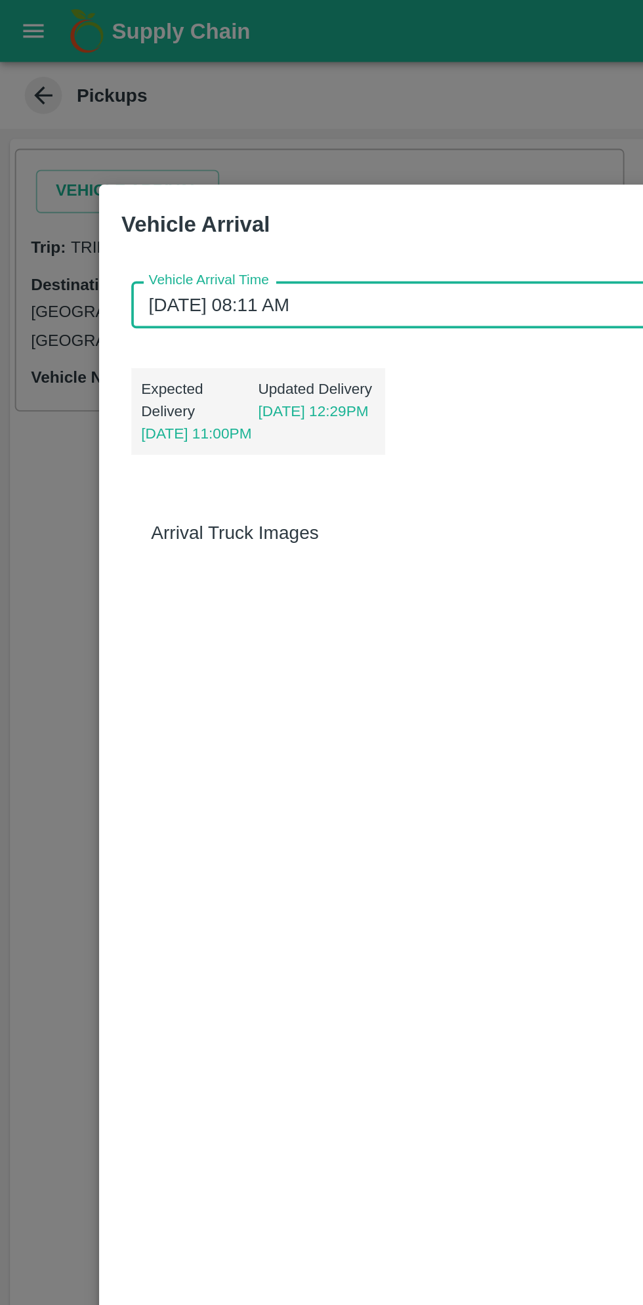
scroll to position [2, 0]
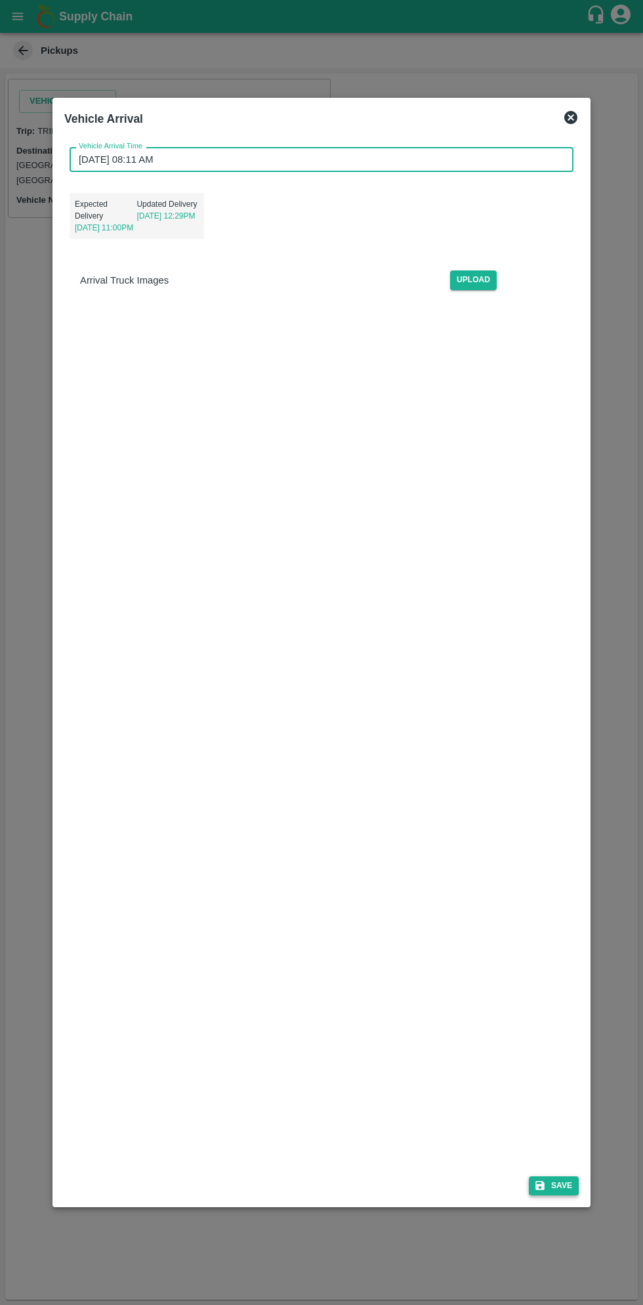
click at [552, 1189] on button "Save" at bounding box center [554, 1186] width 50 height 19
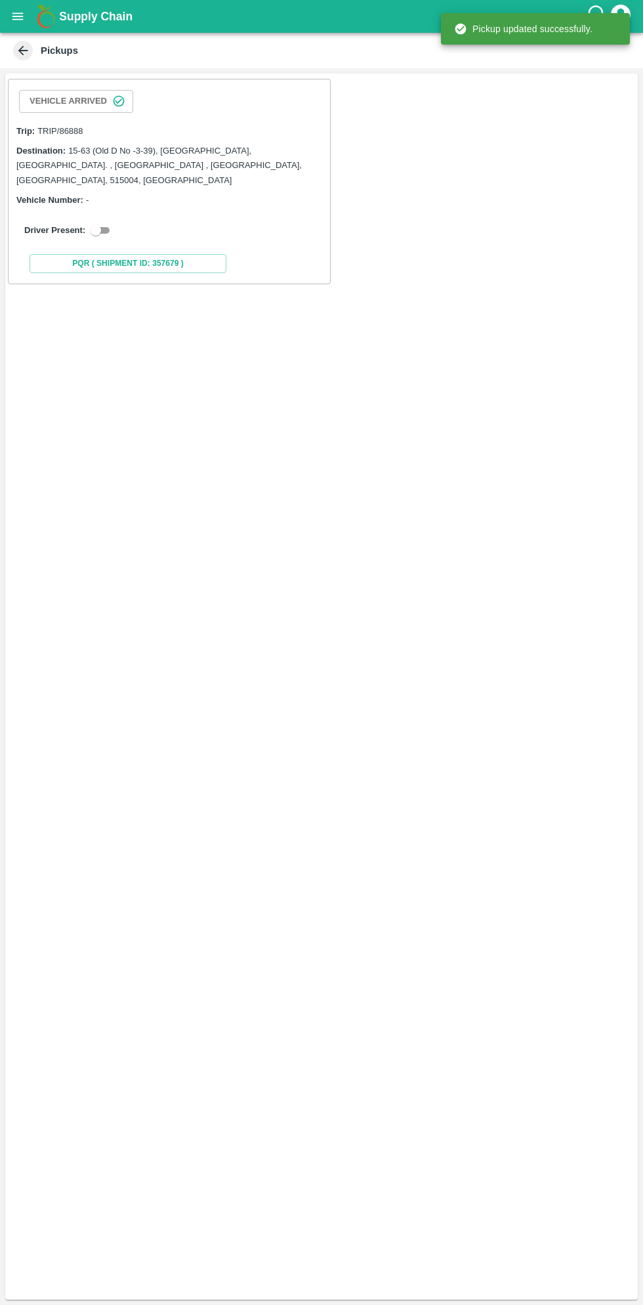
click at [90, 223] on input "checkbox" at bounding box center [95, 231] width 47 height 16
checkbox input "true"
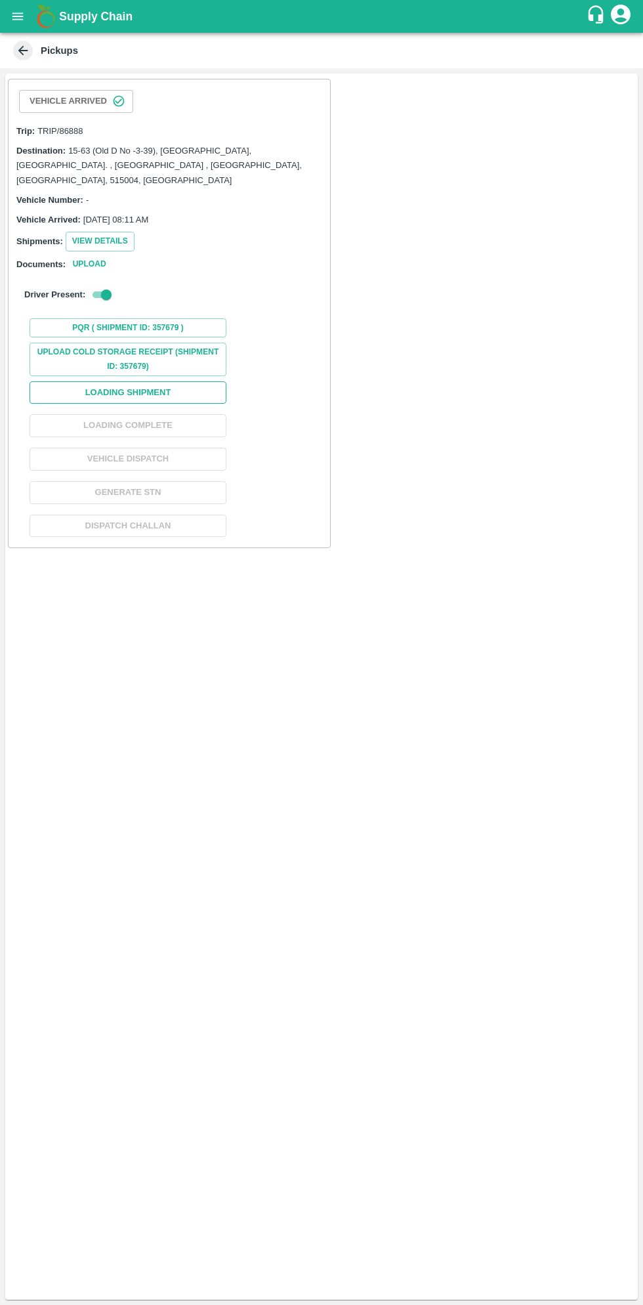
click at [176, 381] on button "Loading Shipment" at bounding box center [128, 392] width 197 height 23
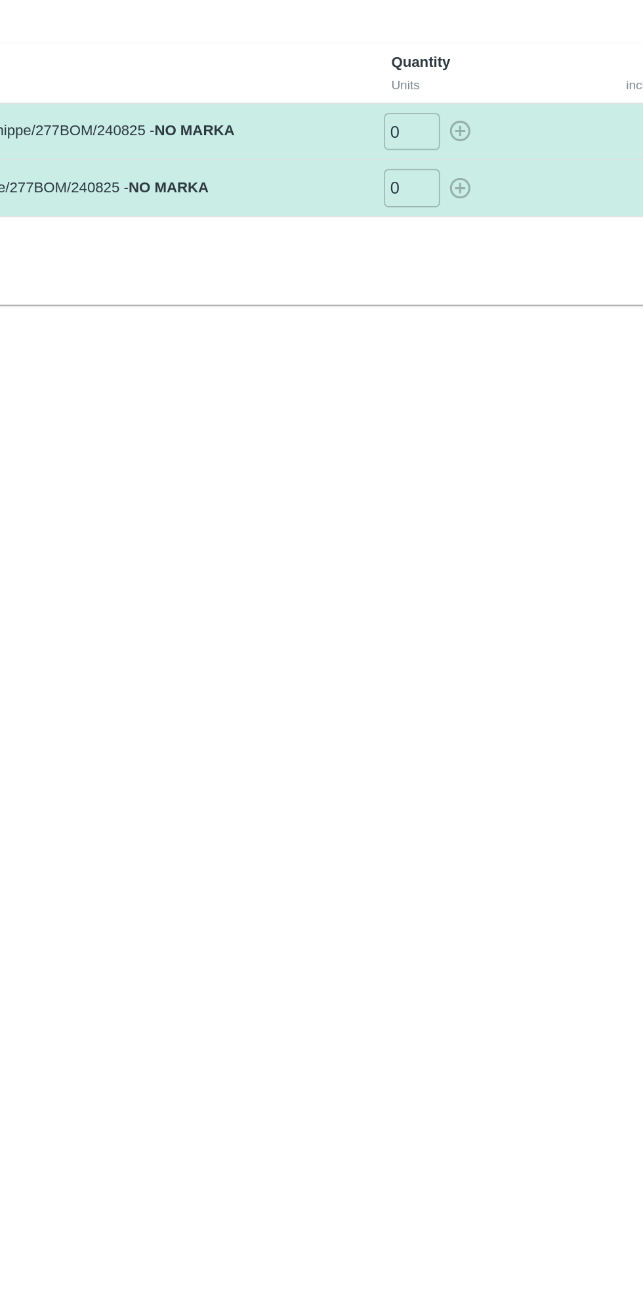
click at [388, 164] on input "0" at bounding box center [383, 160] width 33 height 22
type input "96"
click at [382, 196] on input "0" at bounding box center [383, 193] width 33 height 22
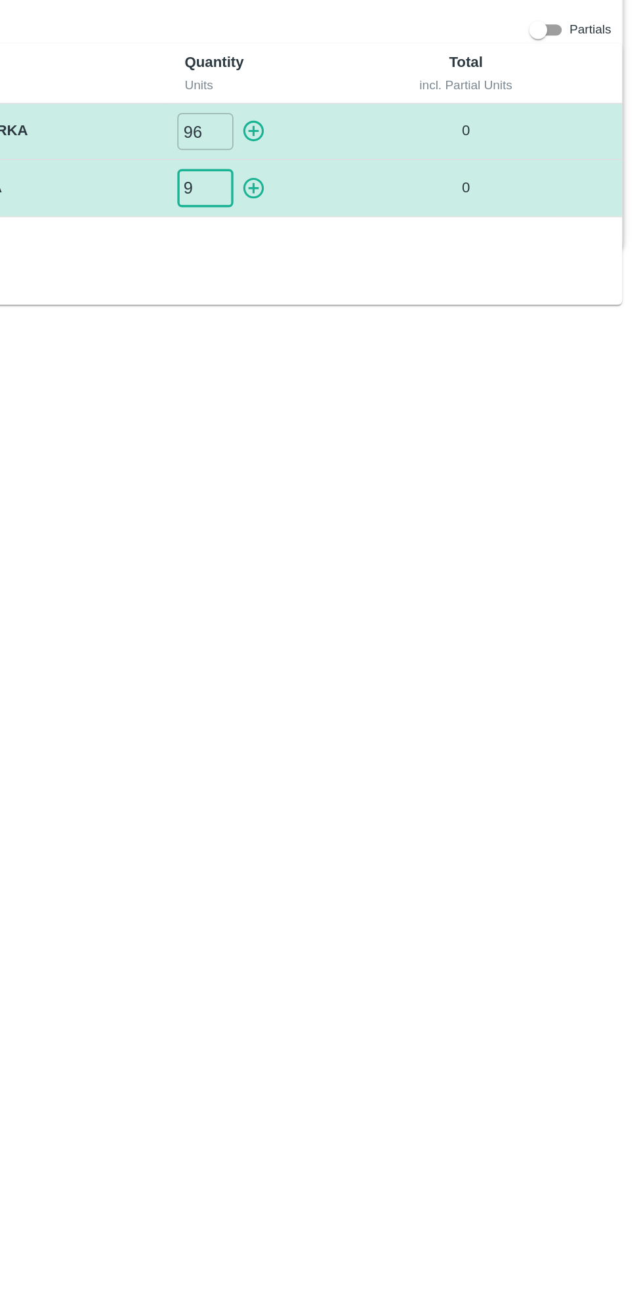
type input "9"
click at [420, 160] on button "button" at bounding box center [411, 160] width 21 height 22
type input "0"
click at [417, 188] on icon "button" at bounding box center [411, 193] width 14 height 14
type input "0"
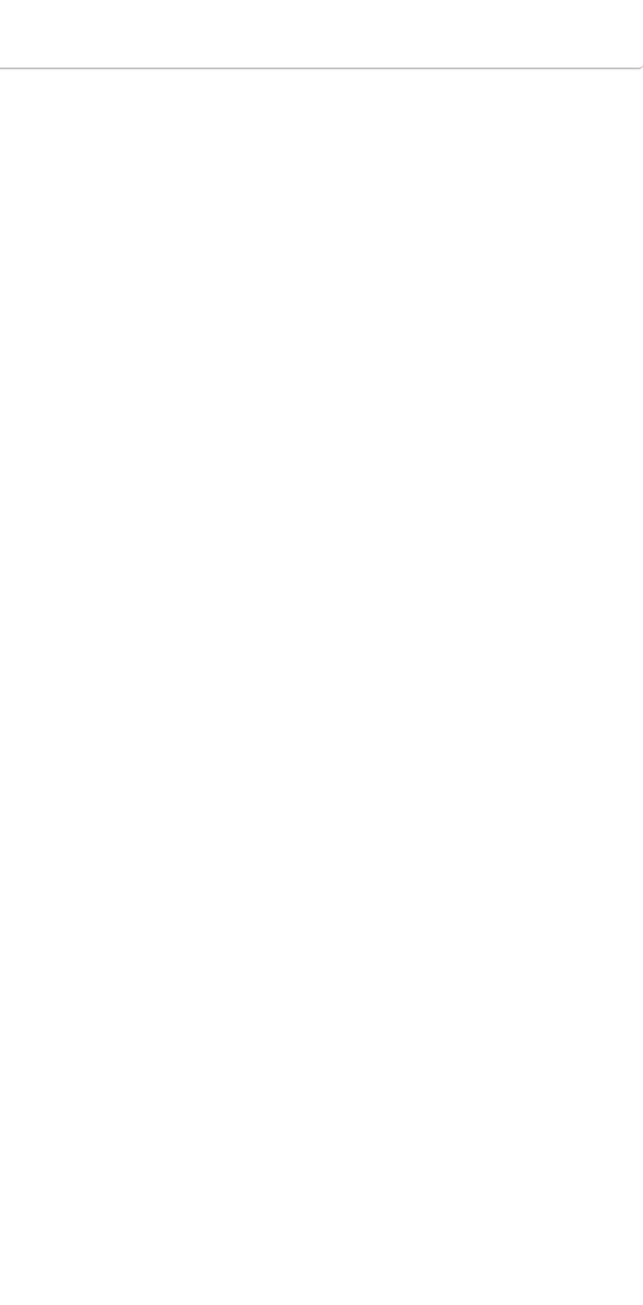
scroll to position [0, 0]
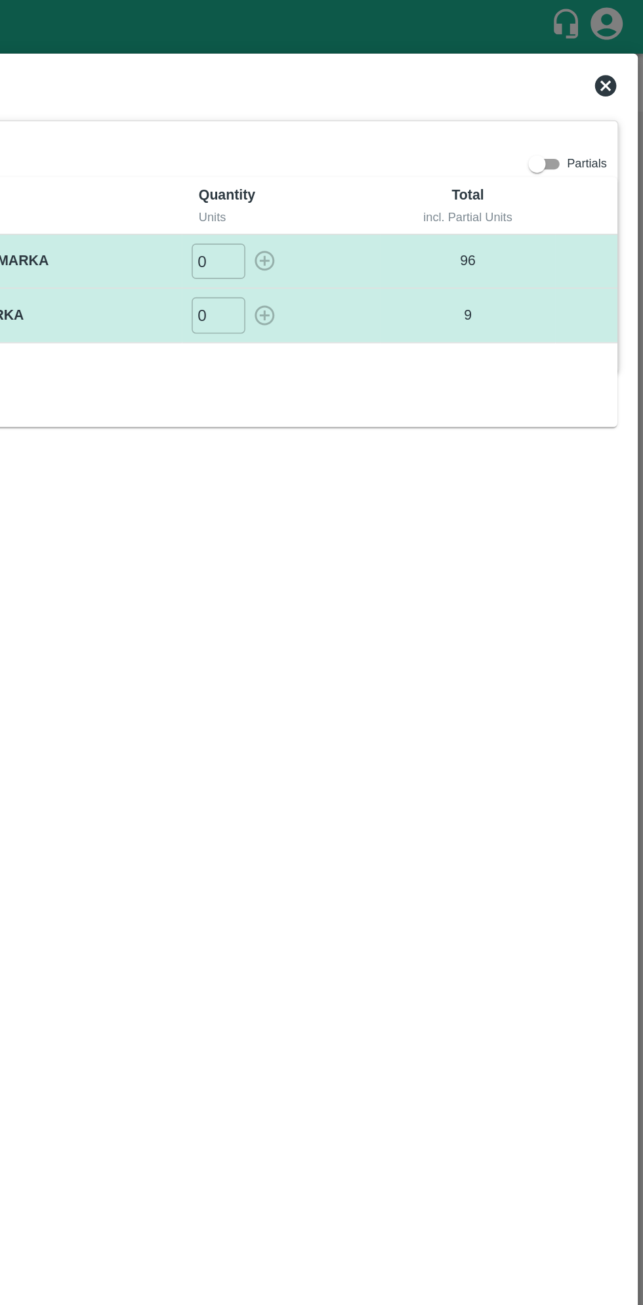
click at [620, 50] on icon at bounding box center [620, 52] width 13 height 13
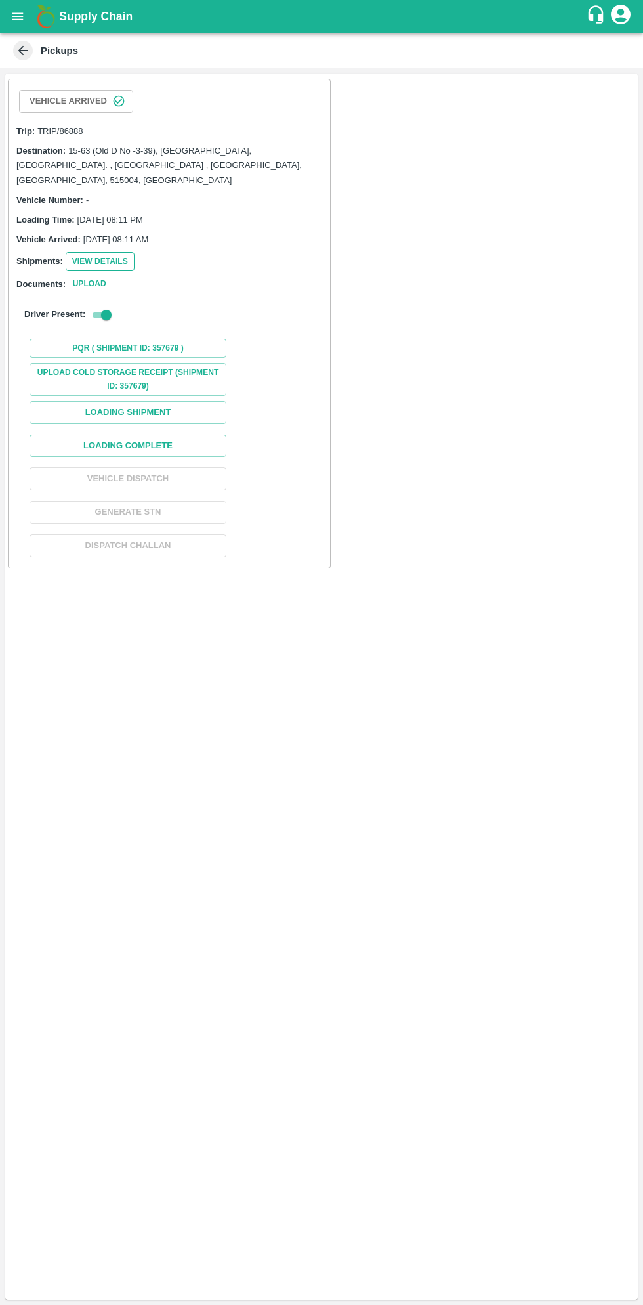
click at [102, 252] on button "View Details" at bounding box center [100, 261] width 69 height 19
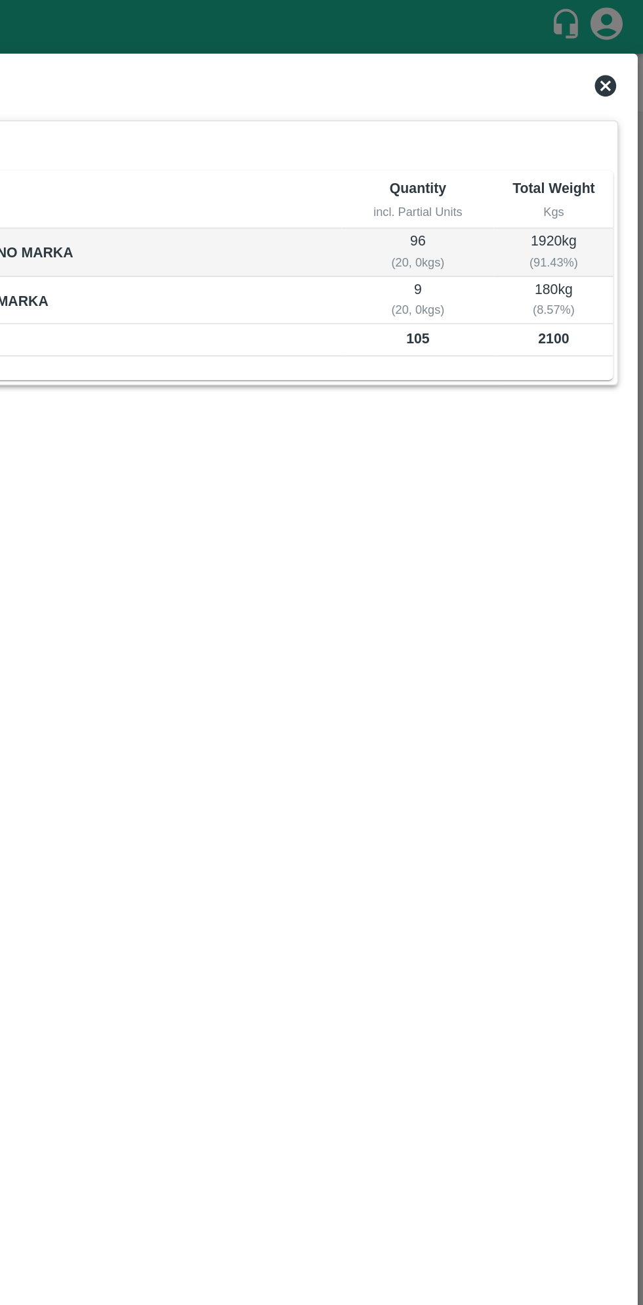
click at [621, 41] on div "View Shipment" at bounding box center [322, 53] width 624 height 29
click at [621, 56] on icon at bounding box center [620, 52] width 13 height 13
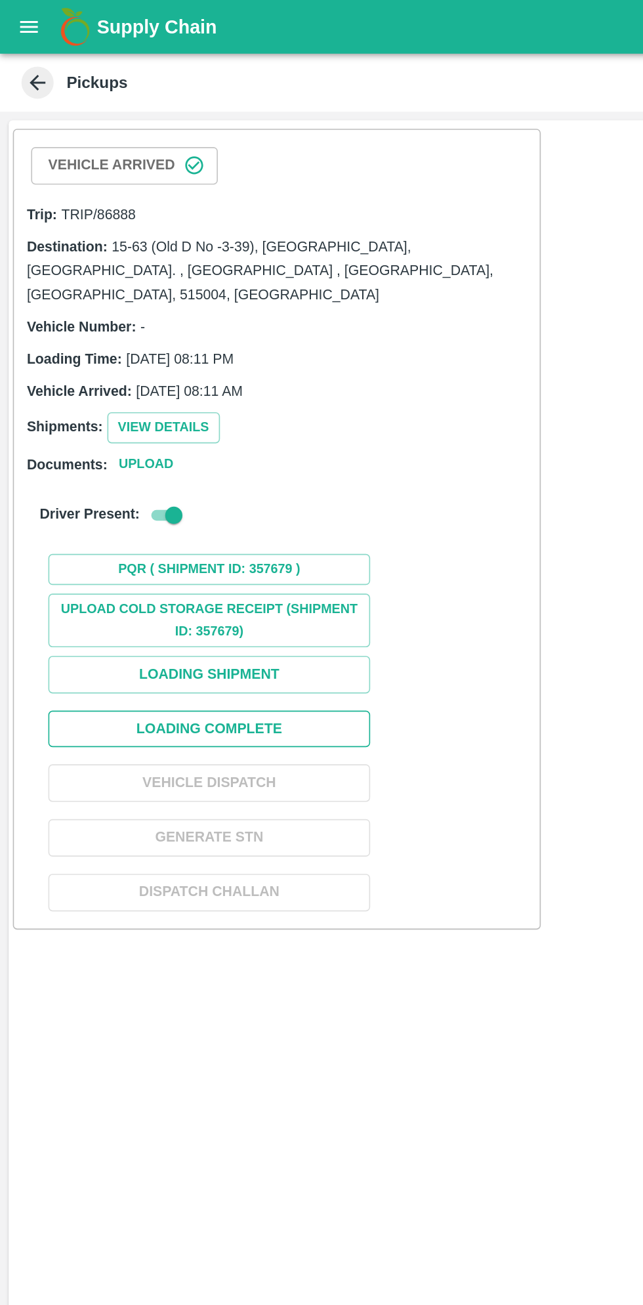
click at [169, 435] on button "Loading Complete" at bounding box center [128, 446] width 197 height 23
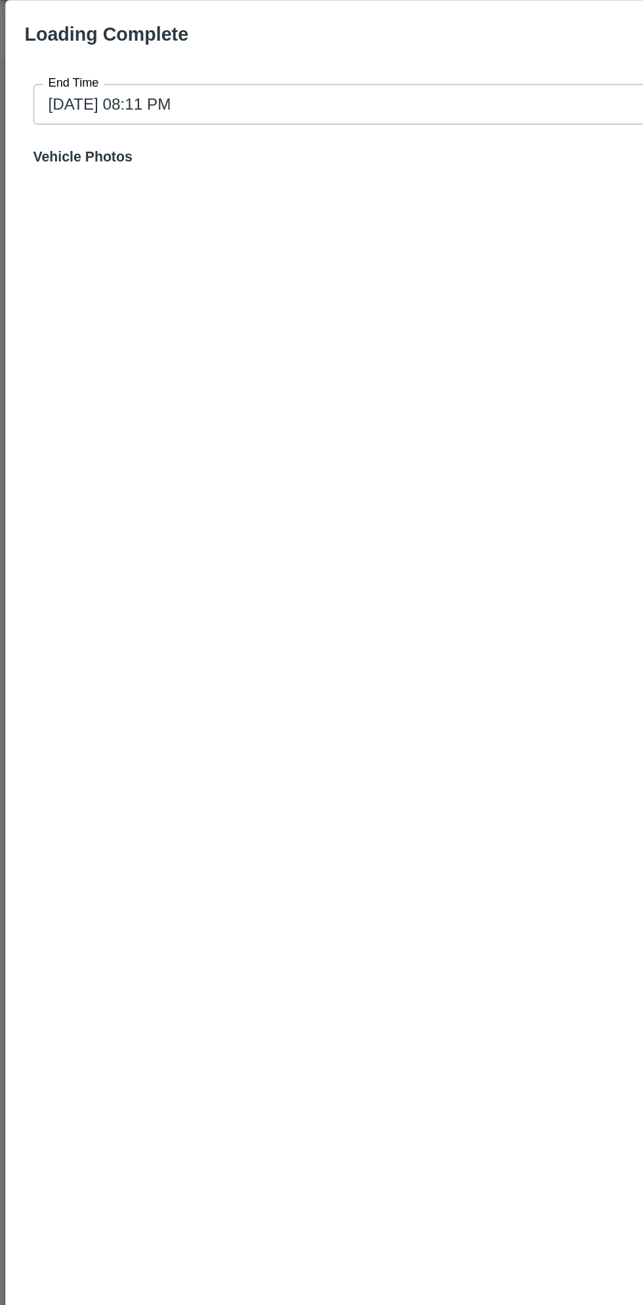
click at [238, 94] on input "28/08/2025 08:11 PM" at bounding box center [317, 96] width 594 height 25
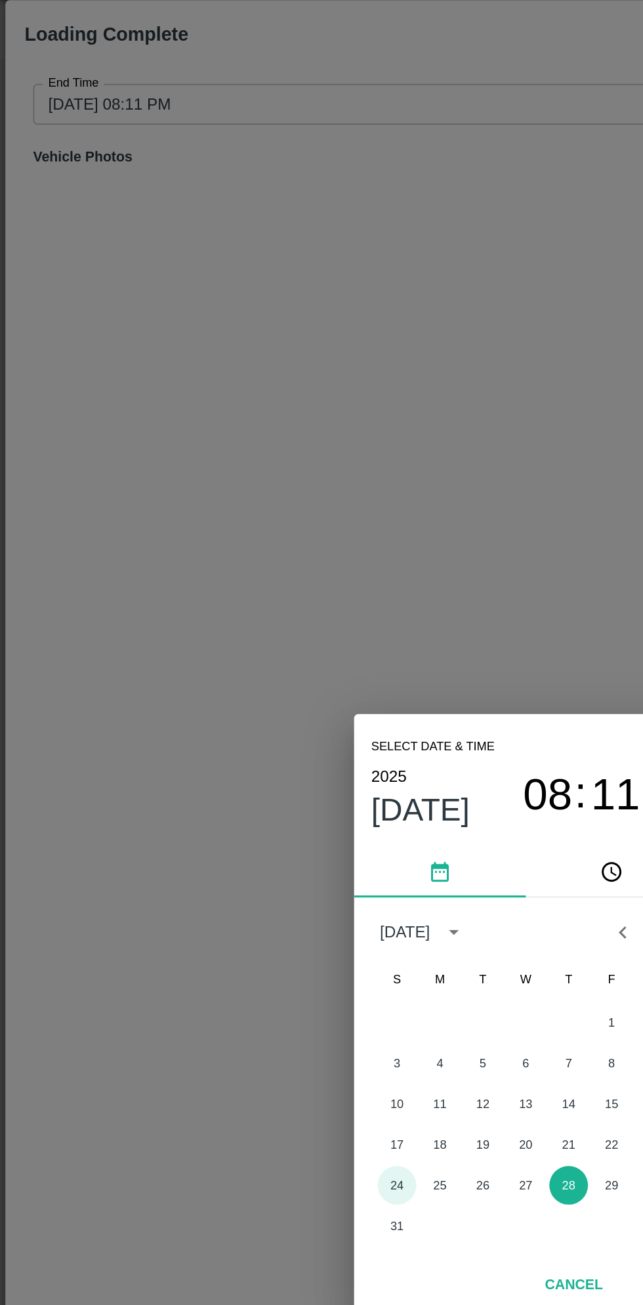
click at [240, 758] on button "24" at bounding box center [243, 758] width 24 height 24
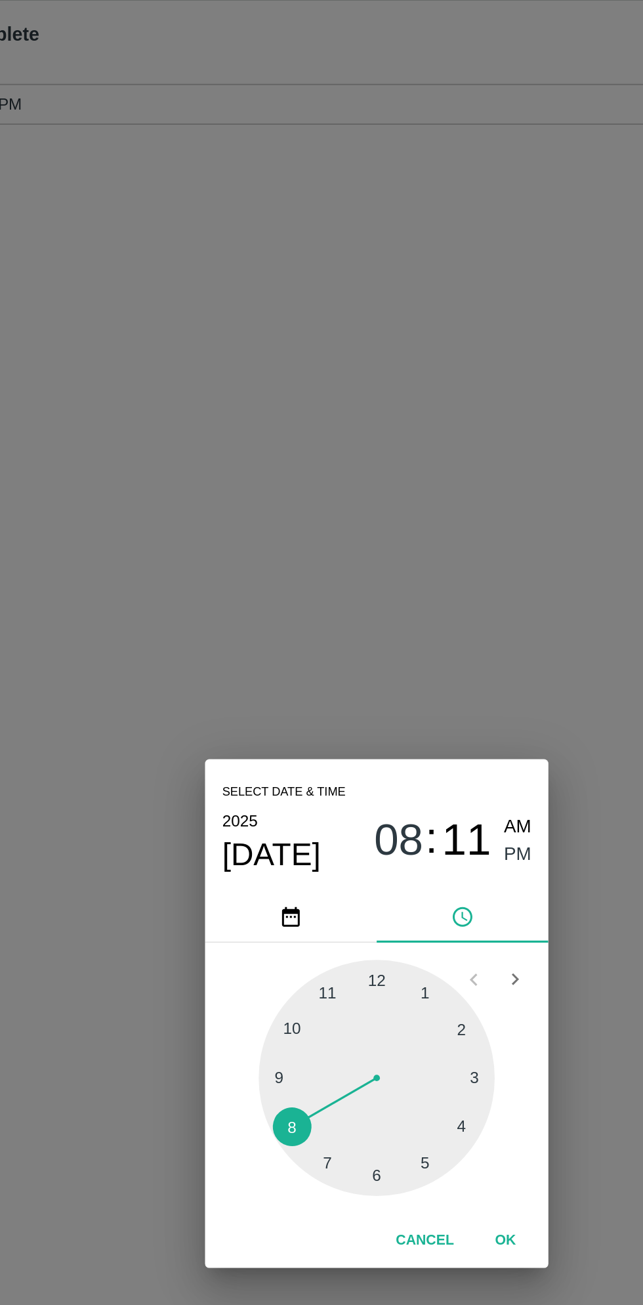
click at [335, 549] on span "08" at bounding box center [335, 547] width 30 height 32
click at [373, 721] on div at bounding box center [321, 692] width 144 height 144
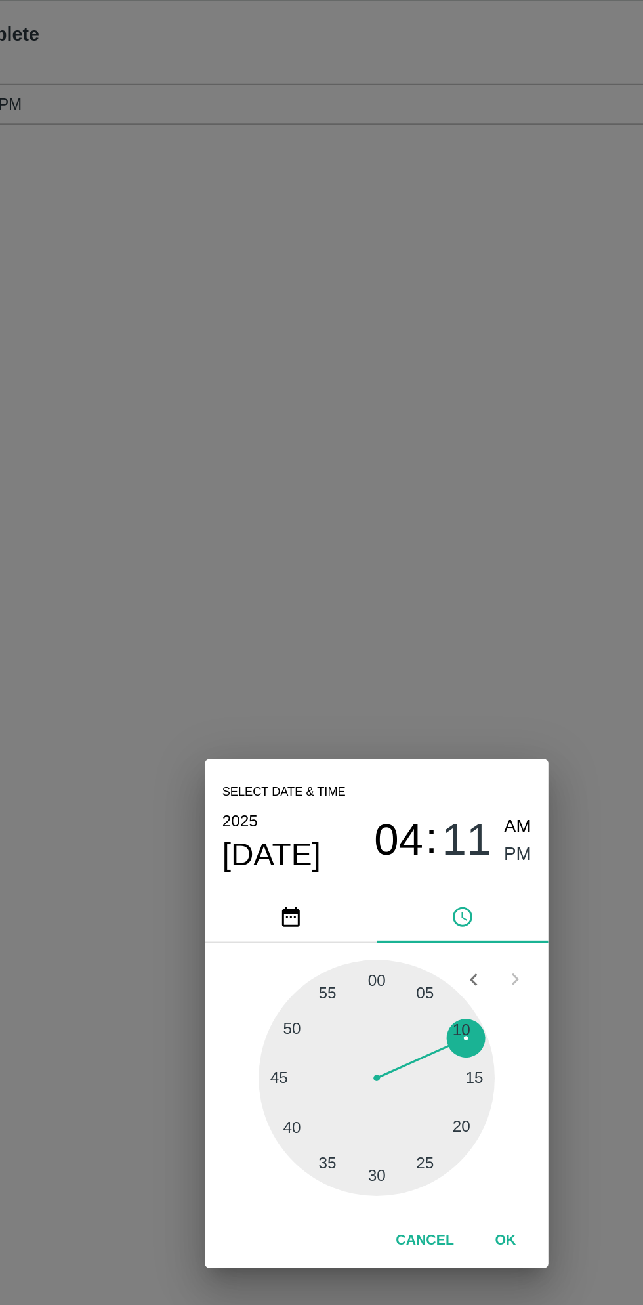
click at [408, 559] on span "PM" at bounding box center [408, 556] width 17 height 18
click at [403, 784] on button "OK" at bounding box center [400, 791] width 42 height 23
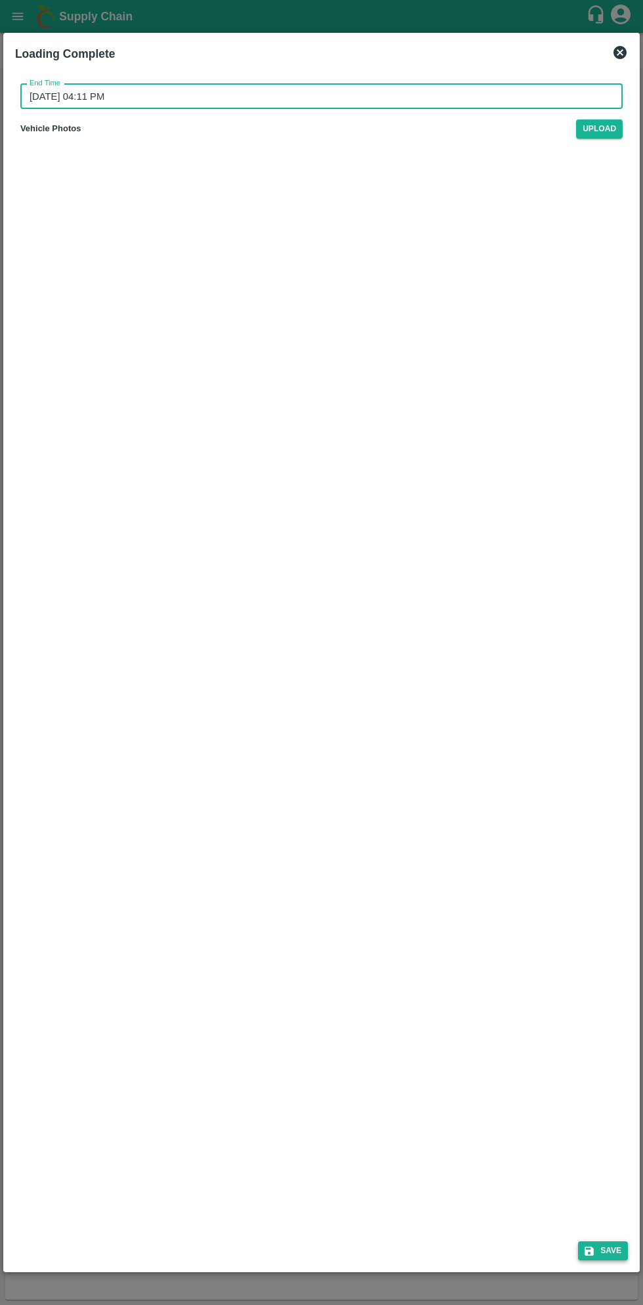
click at [613, 1255] on button "Save" at bounding box center [603, 1251] width 50 height 19
type input "28/08/2025 08:11 PM"
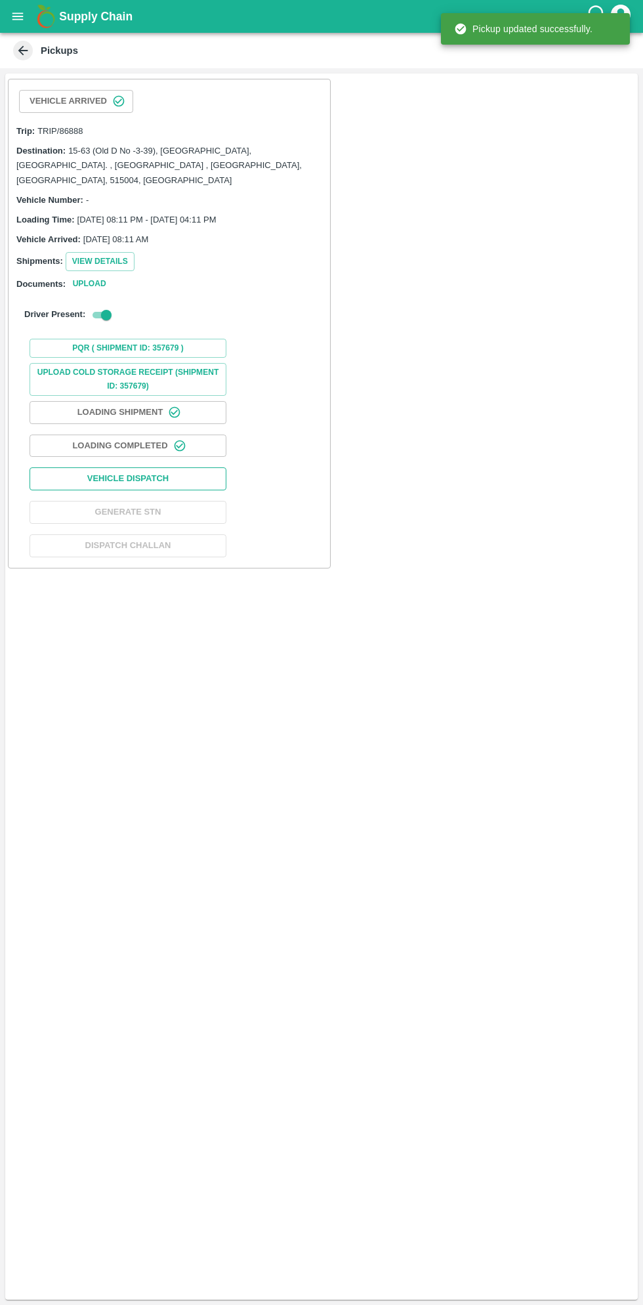
click at [192, 467] on button "Vehicle Dispatch" at bounding box center [128, 478] width 197 height 23
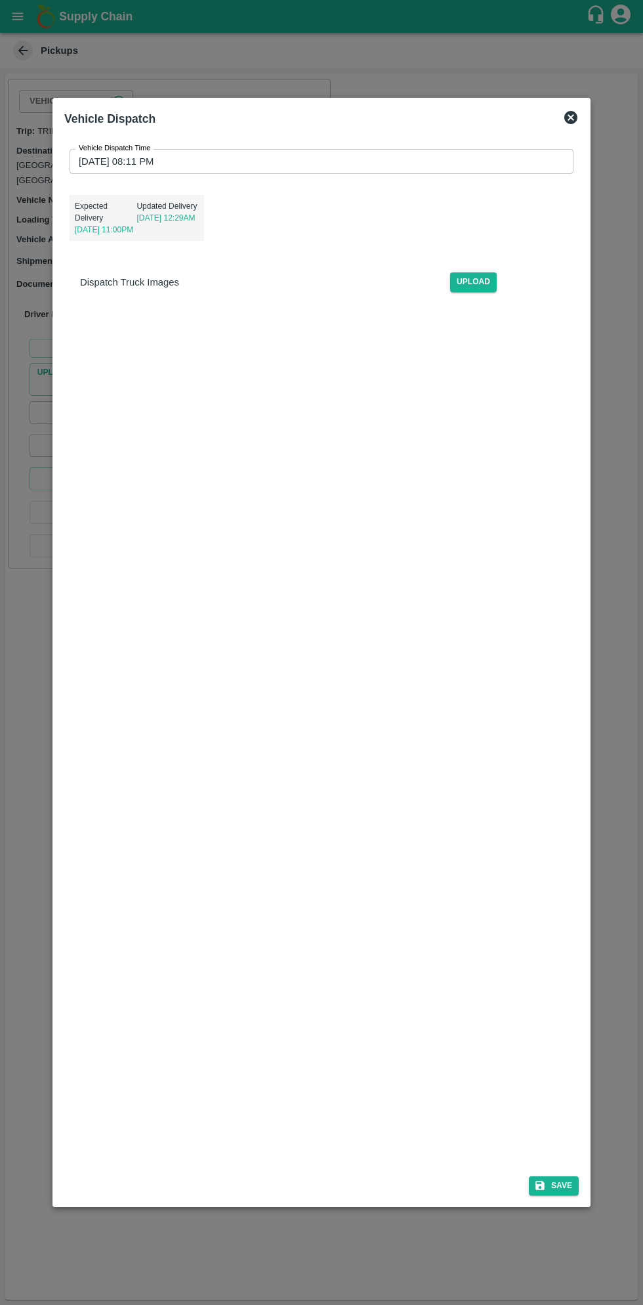
click at [379, 162] on input "28/08/2025 08:11 PM" at bounding box center [317, 161] width 495 height 25
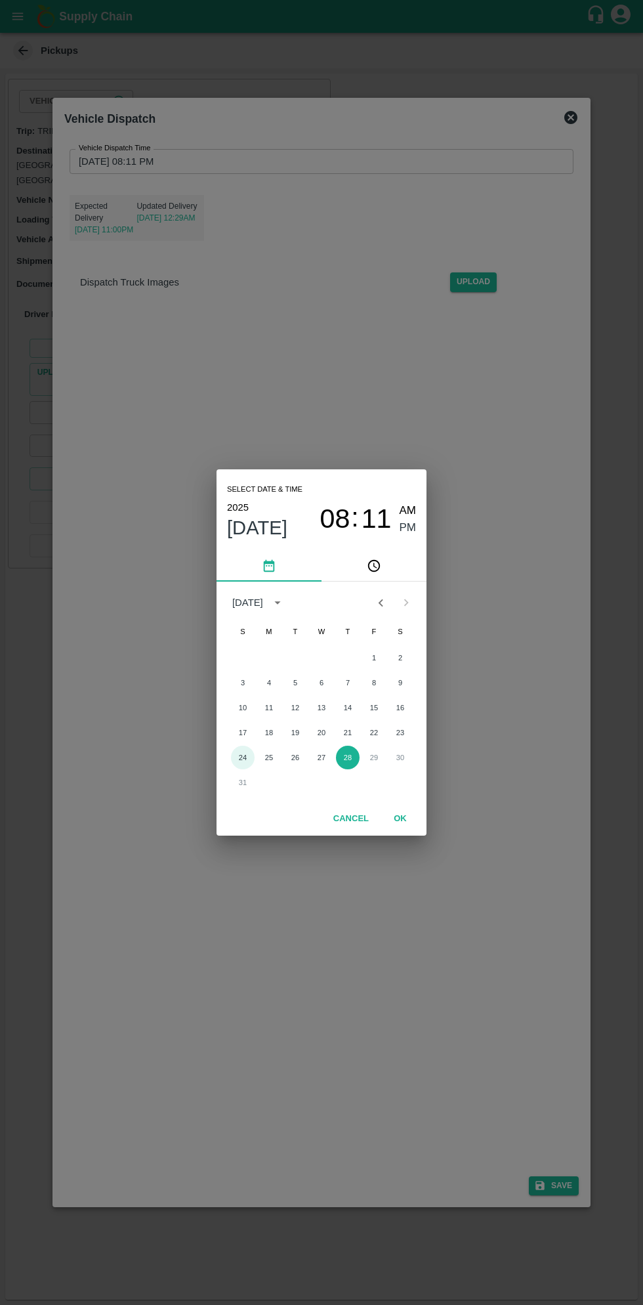
click at [242, 758] on button "24" at bounding box center [243, 758] width 24 height 24
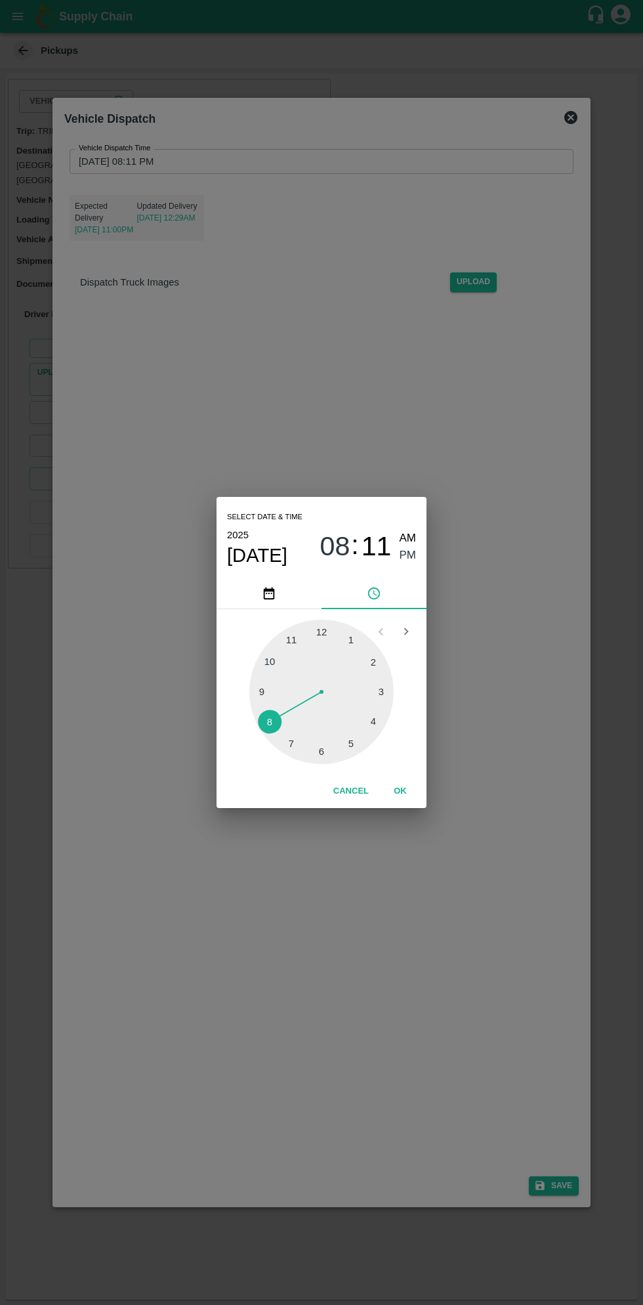
click at [360, 750] on div at bounding box center [321, 692] width 144 height 144
type input "24/08/2025 05:11 PM"
click at [410, 555] on span "PM" at bounding box center [408, 556] width 17 height 18
click at [399, 787] on button "OK" at bounding box center [400, 791] width 42 height 23
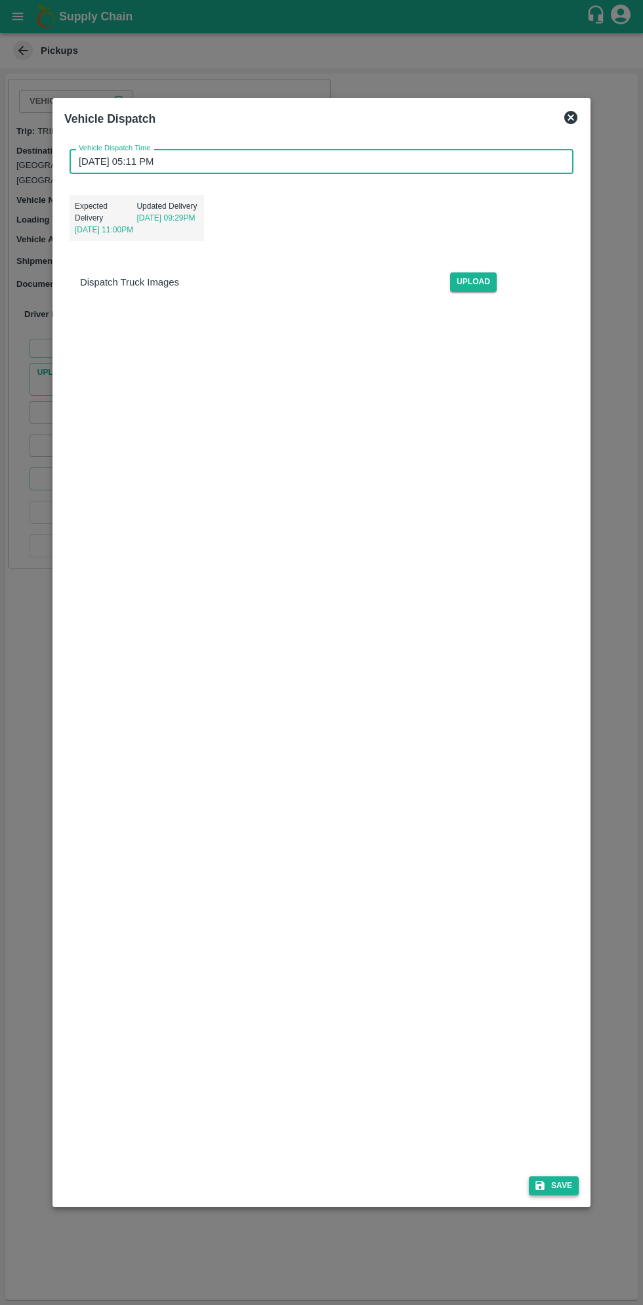
click at [555, 1185] on button "Save" at bounding box center [554, 1186] width 50 height 19
